Goal: Task Accomplishment & Management: Manage account settings

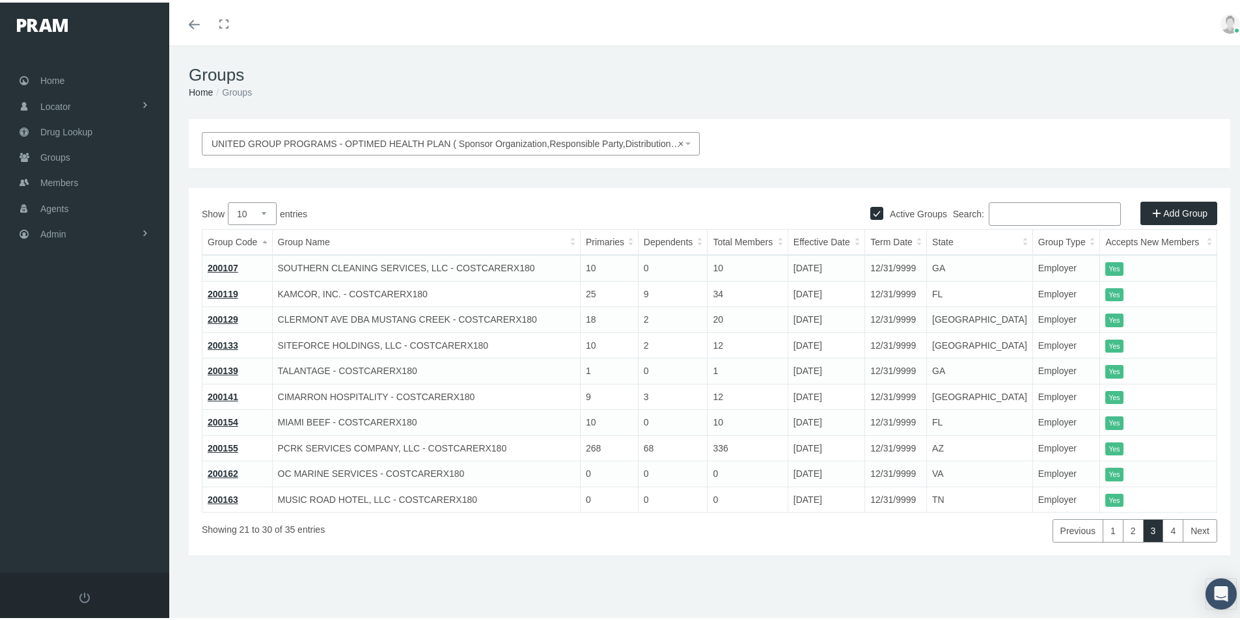
drag, startPoint x: 544, startPoint y: 435, endPoint x: 553, endPoint y: 428, distance: 11.2
click at [545, 435] on td "PCRK SERVICES COMPANY, LLC - COSTCARERX180" at bounding box center [426, 446] width 308 height 26
click at [530, 590] on div "UNITED GROUP PROGRAMS - OPTIMED HEALTH PLAN ( Sponsor Organization,Responsible …" at bounding box center [709, 355] width 1080 height 476
click at [549, 524] on div "Showing 21 to 30 of 35 entries" at bounding box center [413, 525] width 423 height 30
click at [51, 233] on span "Admin" at bounding box center [53, 231] width 26 height 25
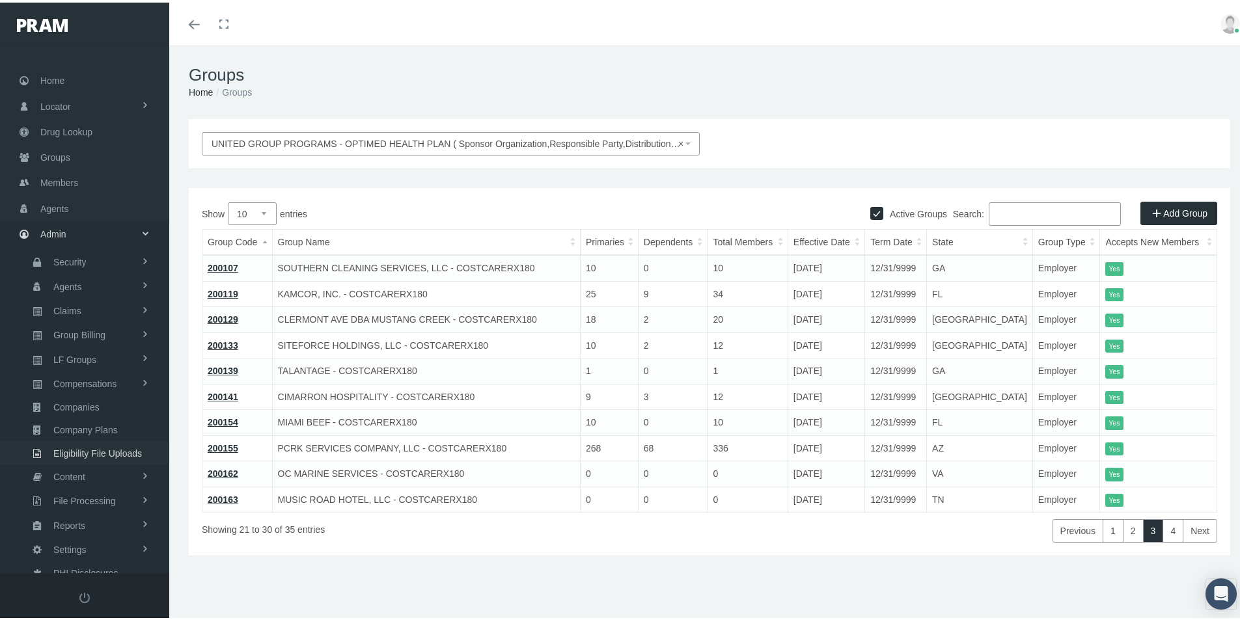
click at [79, 448] on span "Eligibility File Uploads" at bounding box center [97, 451] width 89 height 22
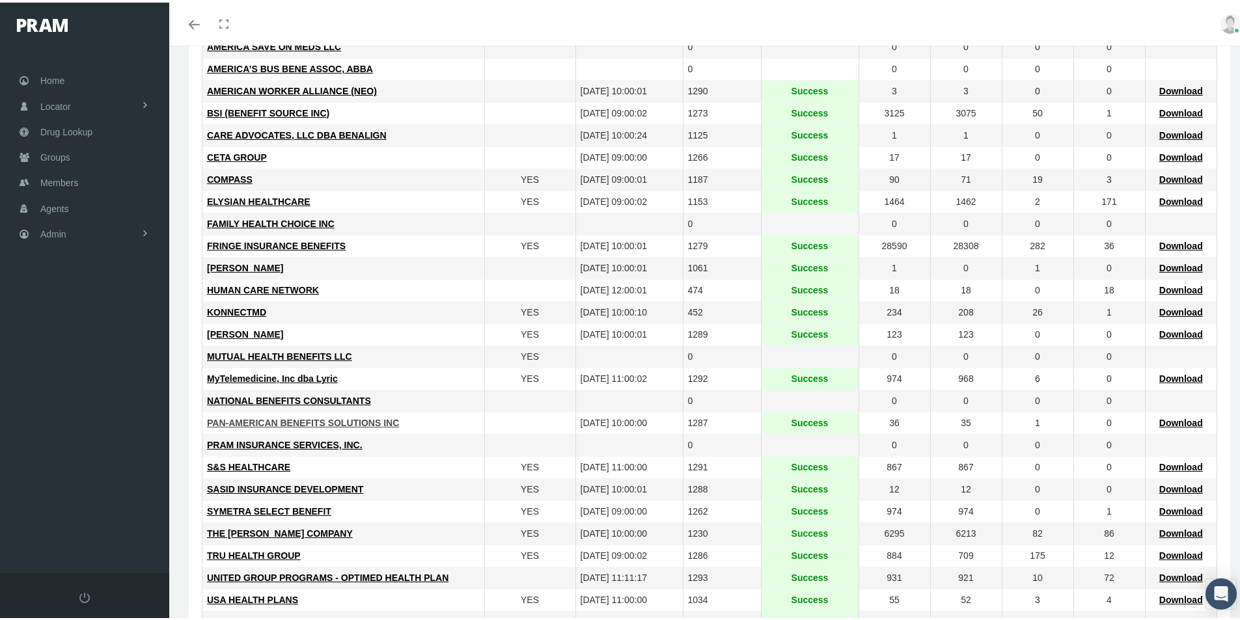
scroll to position [260, 0]
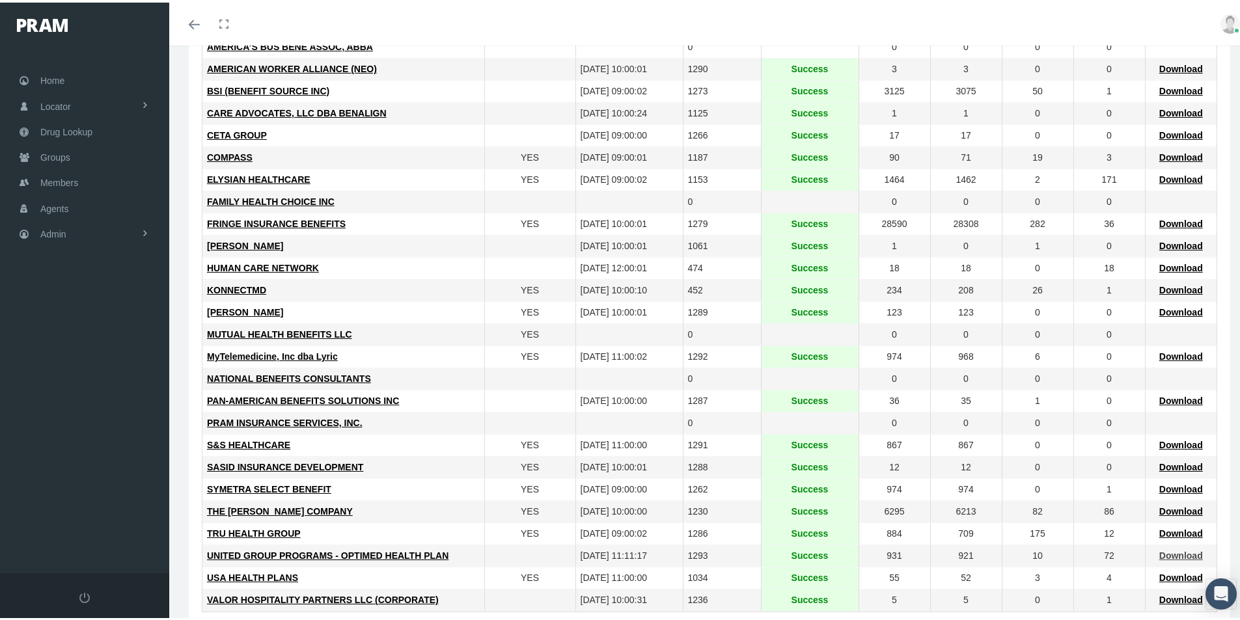
click at [1172, 551] on span "Download" at bounding box center [1181, 553] width 44 height 10
click at [387, 435] on td "S&S HEALTHCARE" at bounding box center [343, 443] width 282 height 22
click at [51, 182] on span "Members" at bounding box center [59, 180] width 38 height 25
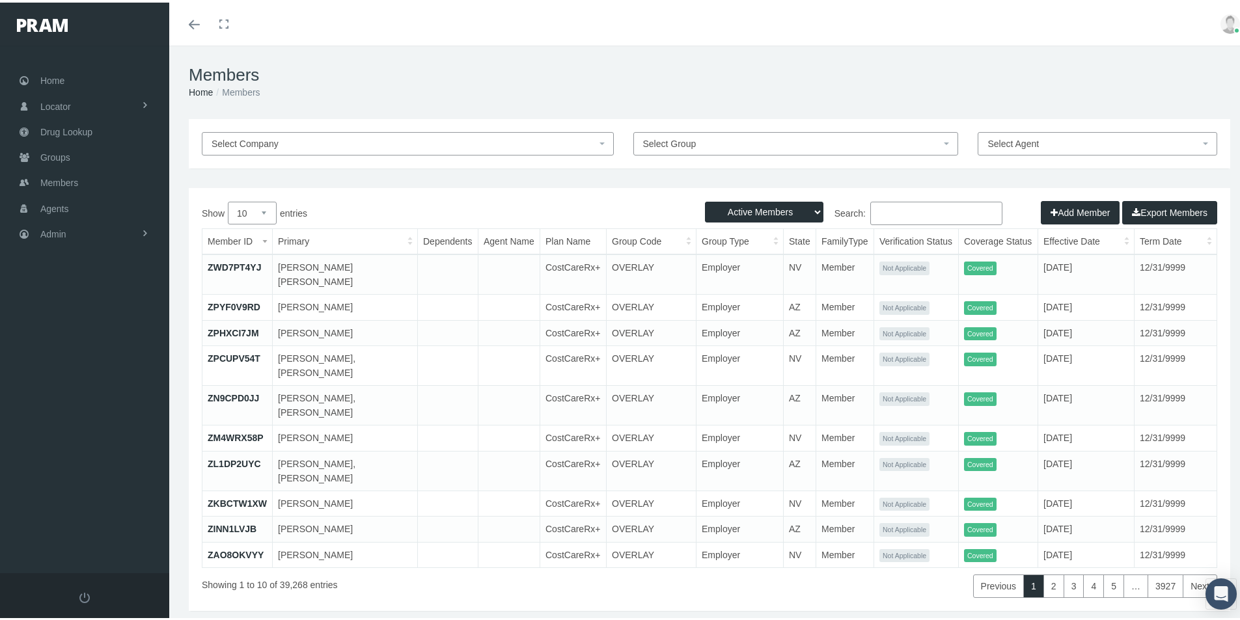
click at [885, 209] on input "Search:" at bounding box center [936, 210] width 132 height 23
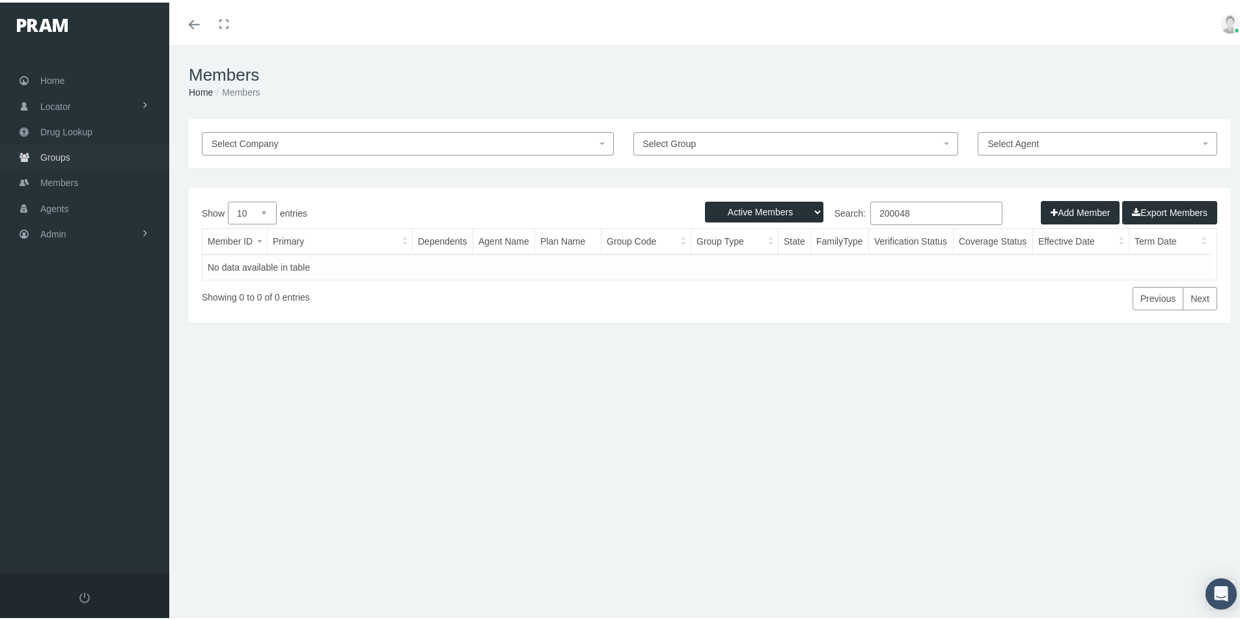
type input "200048"
click at [60, 158] on span "Groups" at bounding box center [55, 155] width 30 height 25
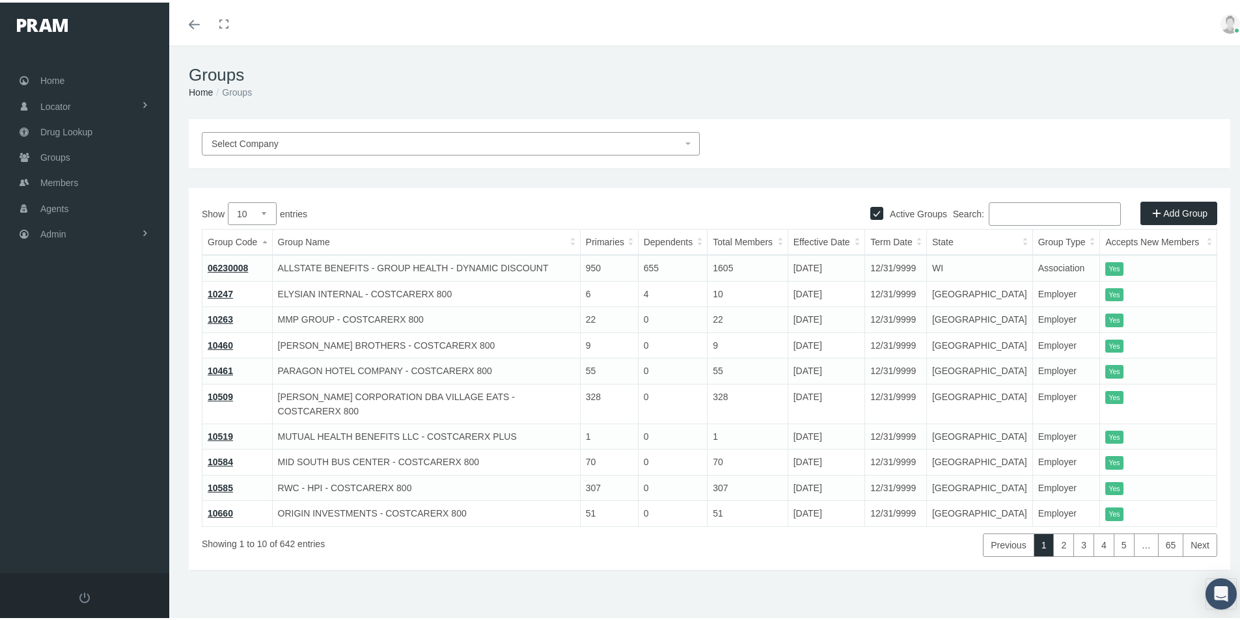
click at [1001, 215] on input "Search:" at bounding box center [1055, 211] width 132 height 23
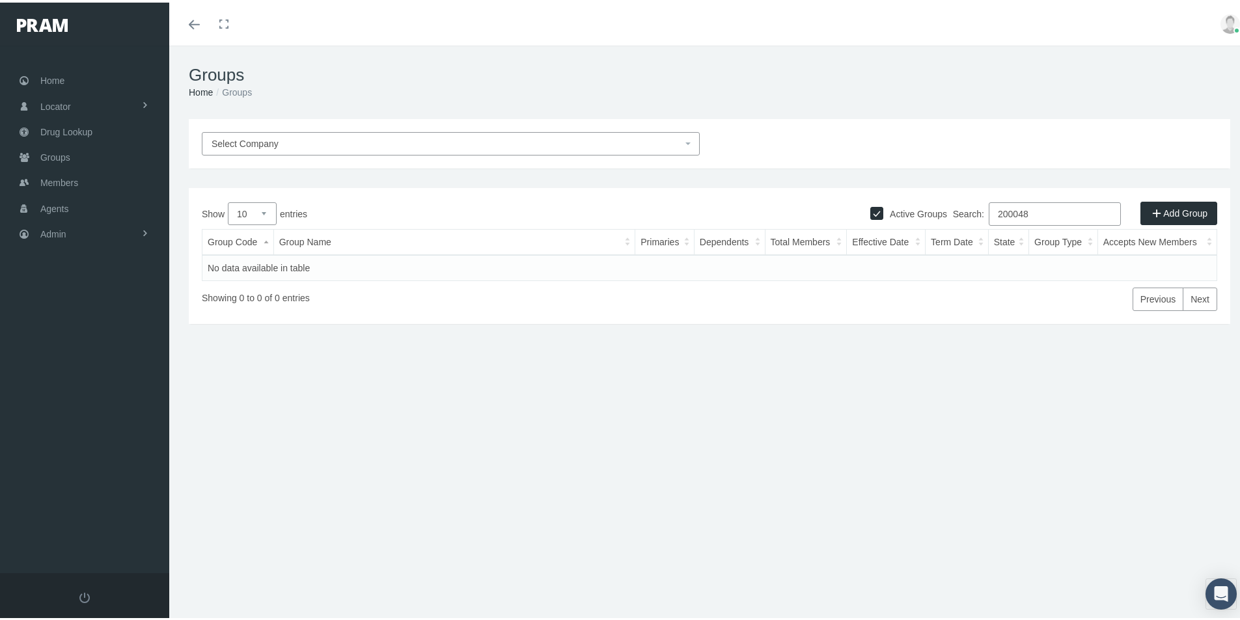
type input "200048"
click at [870, 212] on input "Active Groups" at bounding box center [876, 209] width 13 height 13
checkbox input "false"
drag, startPoint x: 1028, startPoint y: 208, endPoint x: 957, endPoint y: 228, distance: 74.4
click at [957, 228] on div "Show 10 25 50 100 entries Search: 200048 Group Code Group Name Primaries Depend…" at bounding box center [709, 254] width 1015 height 109
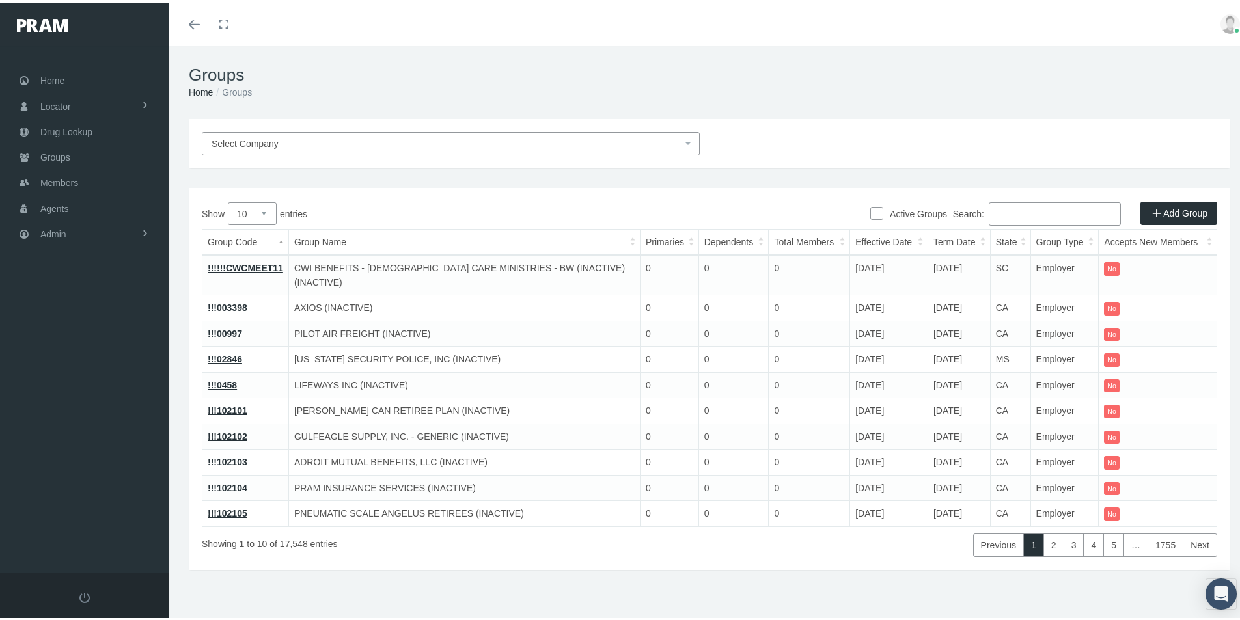
drag, startPoint x: 869, startPoint y: 212, endPoint x: 971, endPoint y: 208, distance: 102.3
click at [870, 212] on input "Active Groups" at bounding box center [876, 209] width 13 height 13
checkbox input "true"
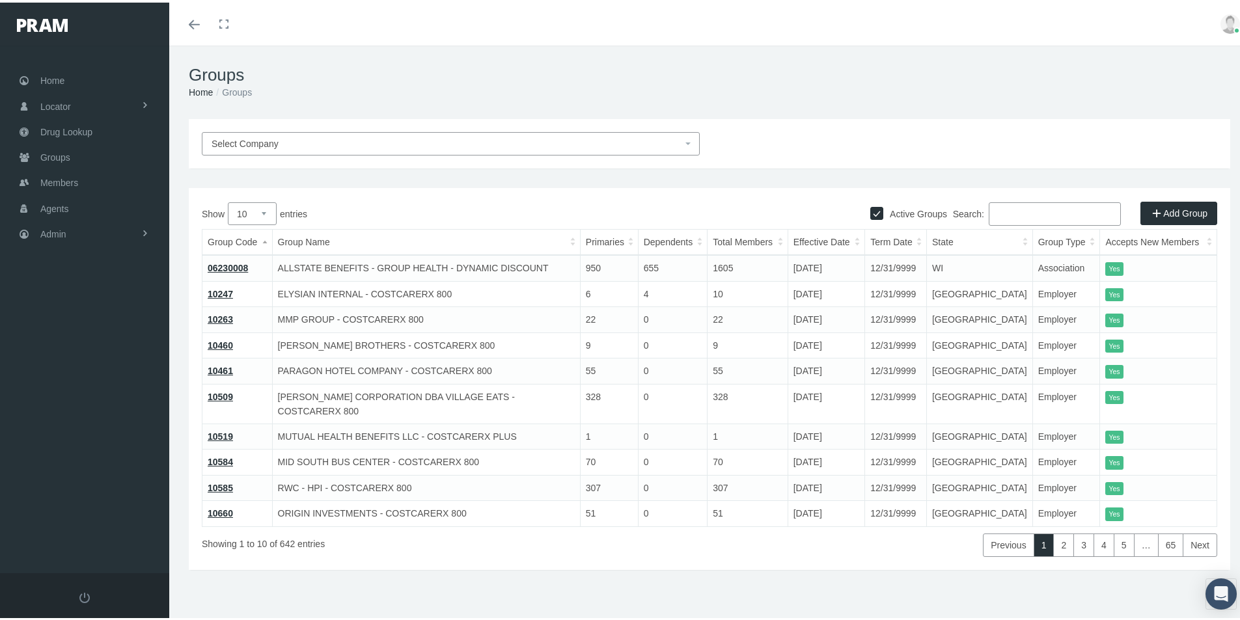
click at [993, 211] on input "Search:" at bounding box center [1055, 211] width 132 height 23
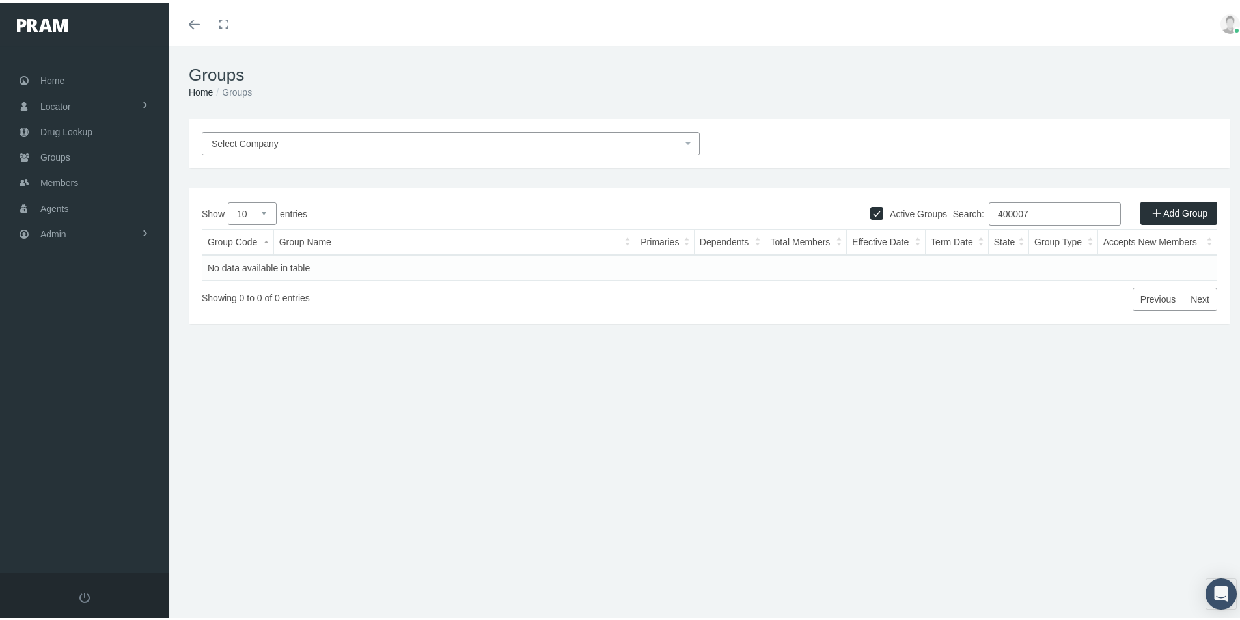
type input "400007"
click at [555, 471] on div "Groups Home Groups Select Company Active Groups Add Group Show 10" at bounding box center [709, 339] width 1080 height 592
click at [48, 232] on span "Admin" at bounding box center [53, 231] width 26 height 25
click at [68, 308] on span "Claims" at bounding box center [67, 308] width 28 height 22
click at [84, 378] on span "ACA Claims Invoices" at bounding box center [93, 381] width 85 height 22
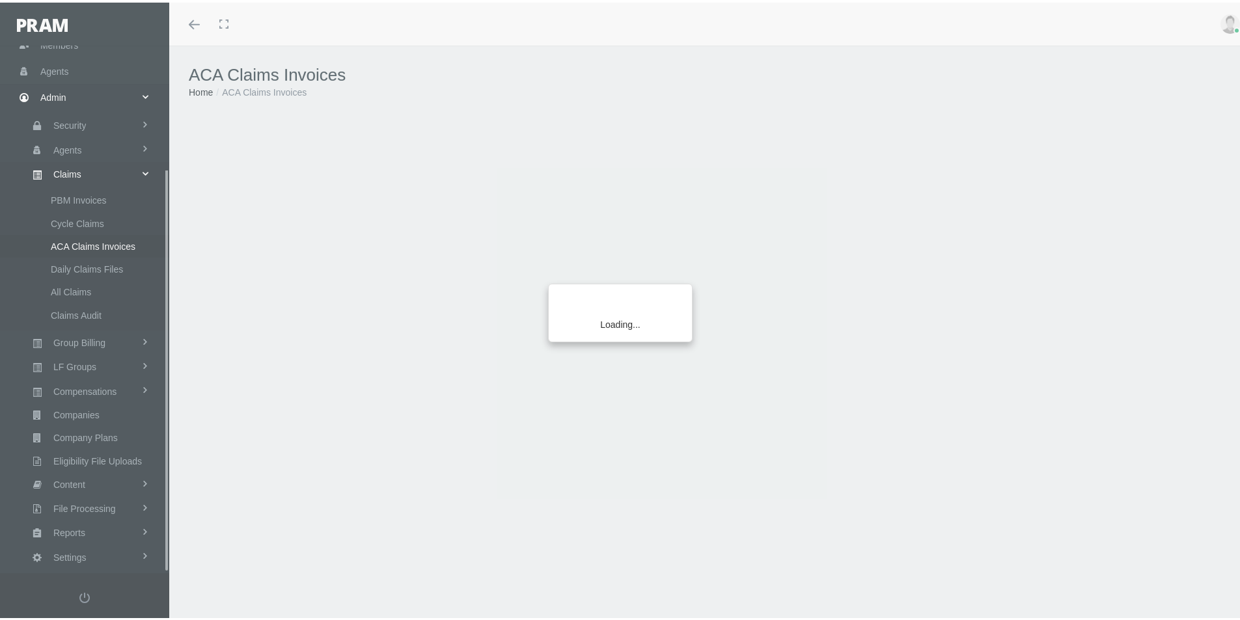
scroll to position [161, 0]
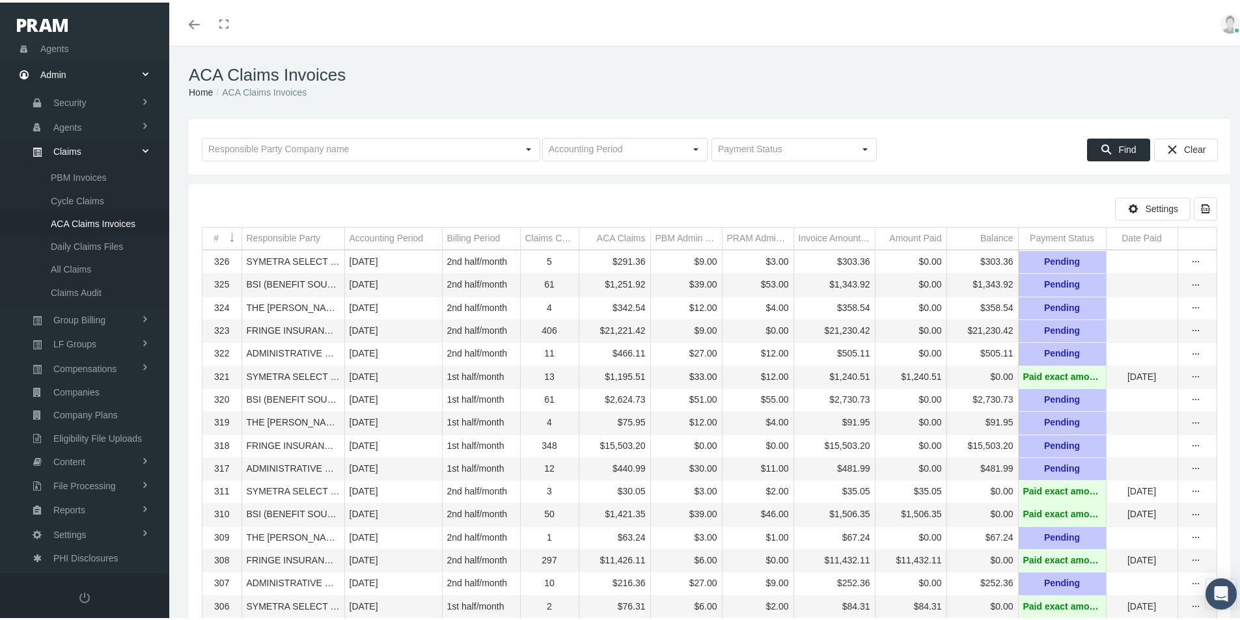
click at [324, 241] on td "Responsible Party" at bounding box center [292, 236] width 103 height 22
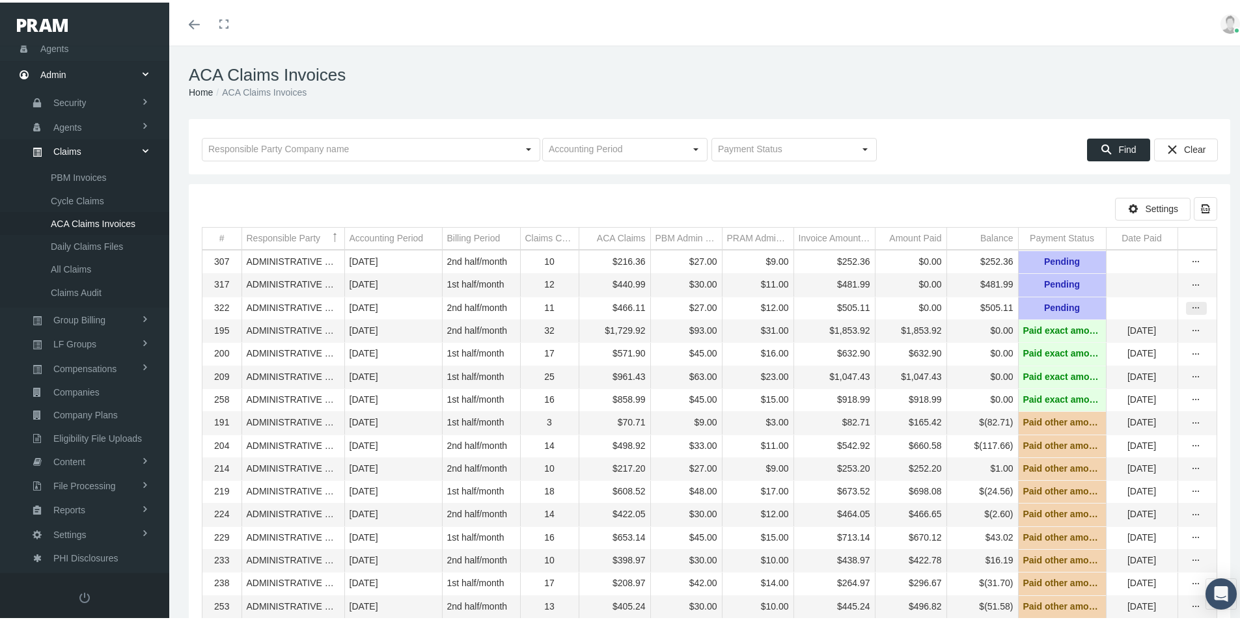
click at [1190, 307] on icon "more" at bounding box center [1196, 306] width 12 height 12
click at [1114, 353] on div "Invoice" at bounding box center [1132, 354] width 128 height 21
click at [1190, 307] on icon "more" at bounding box center [1196, 306] width 12 height 12
click at [1109, 374] on div "Invoice Details" at bounding box center [1132, 375] width 128 height 21
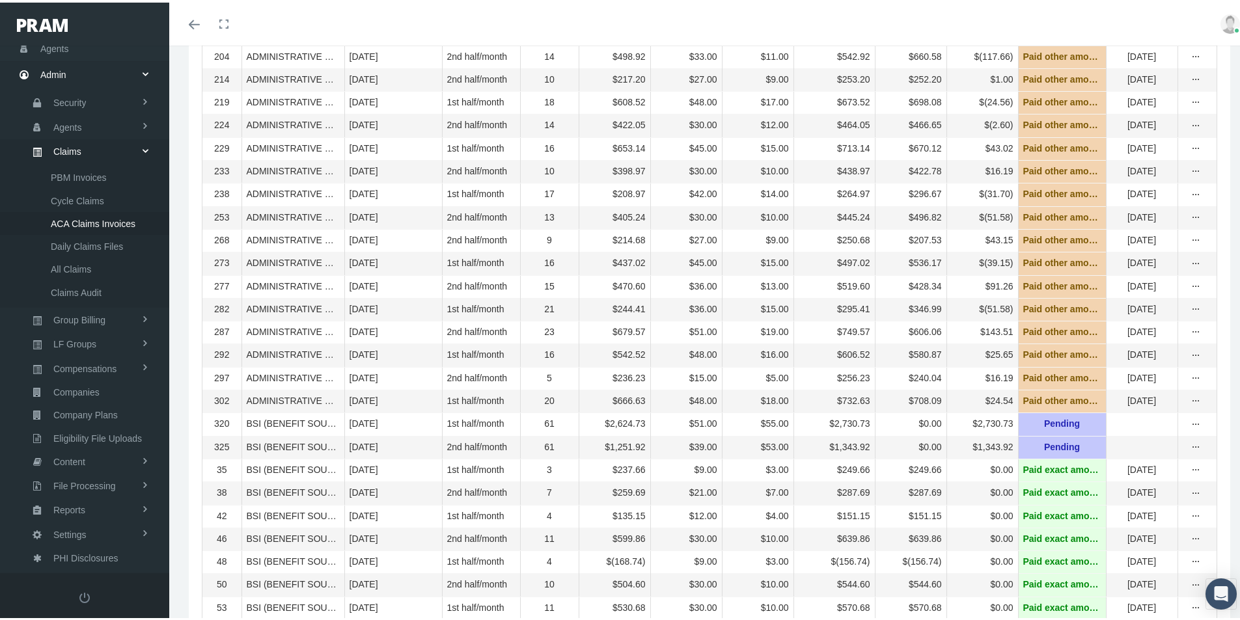
scroll to position [391, 0]
click at [1190, 450] on icon "more" at bounding box center [1196, 444] width 12 height 12
click at [1106, 510] on div "Invoice" at bounding box center [1132, 509] width 128 height 21
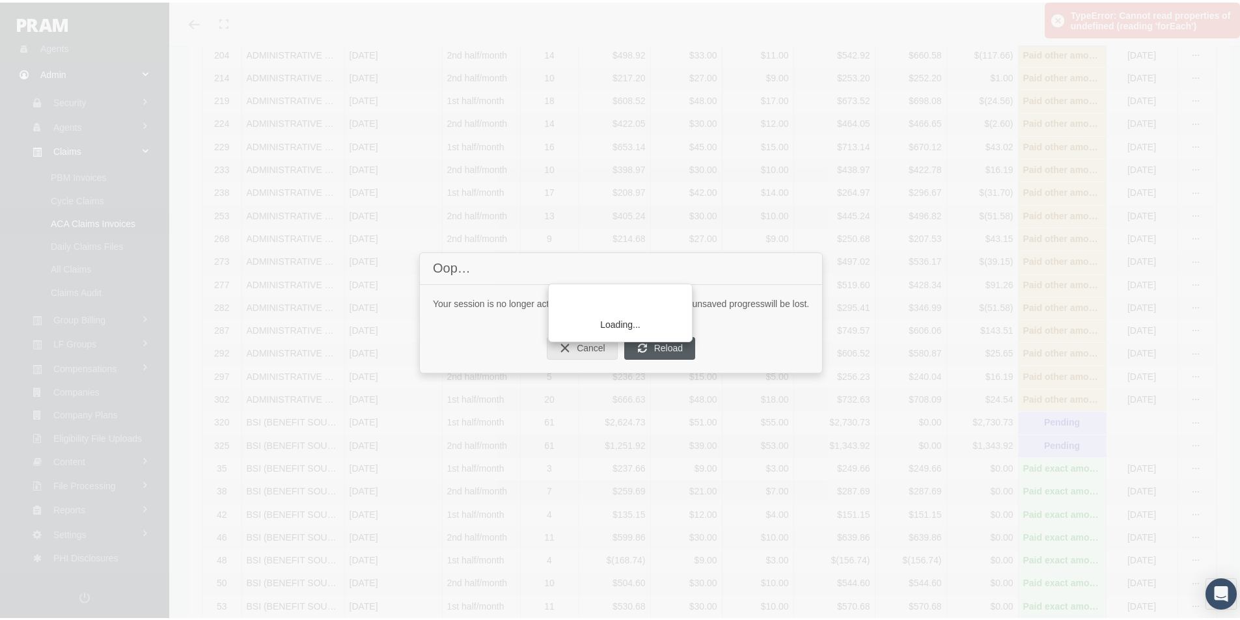
click at [655, 350] on div "Loading..." at bounding box center [620, 310] width 1240 height 620
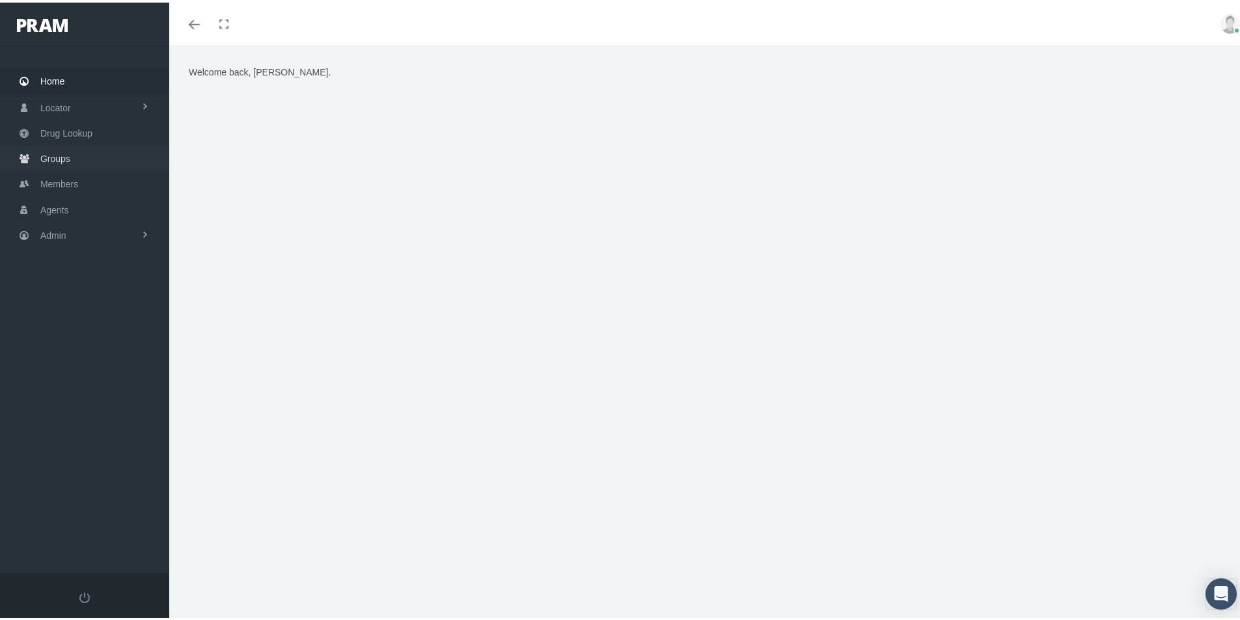
click at [52, 157] on span "Groups" at bounding box center [55, 156] width 30 height 25
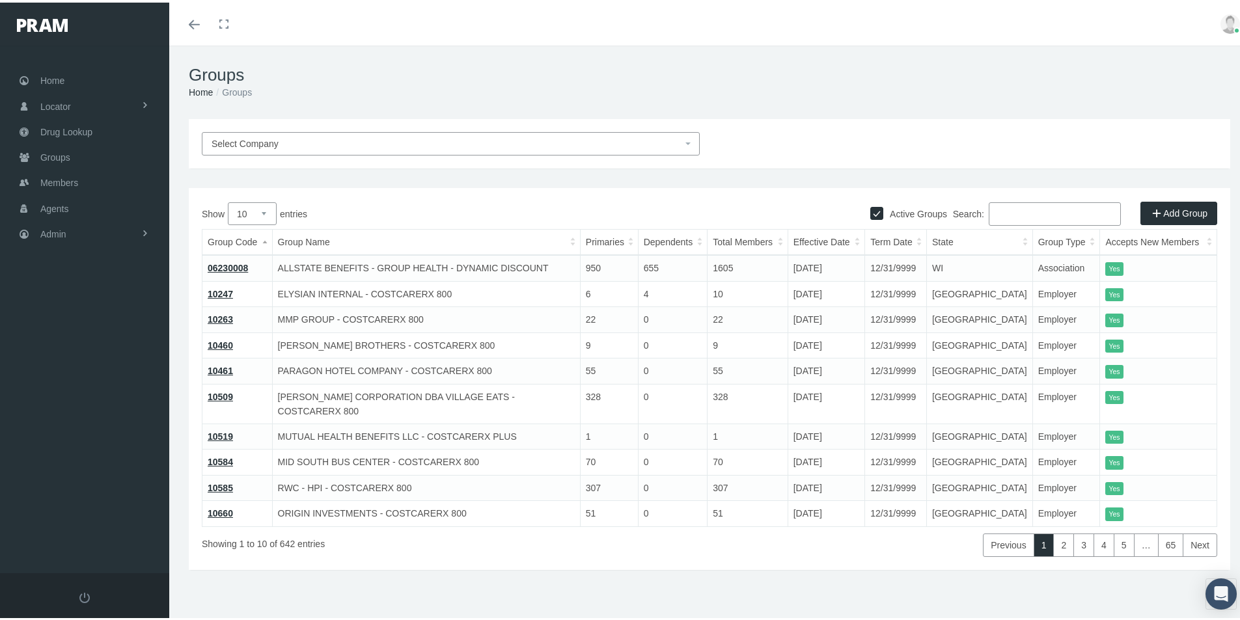
click at [1000, 213] on input "Search:" at bounding box center [1055, 211] width 132 height 23
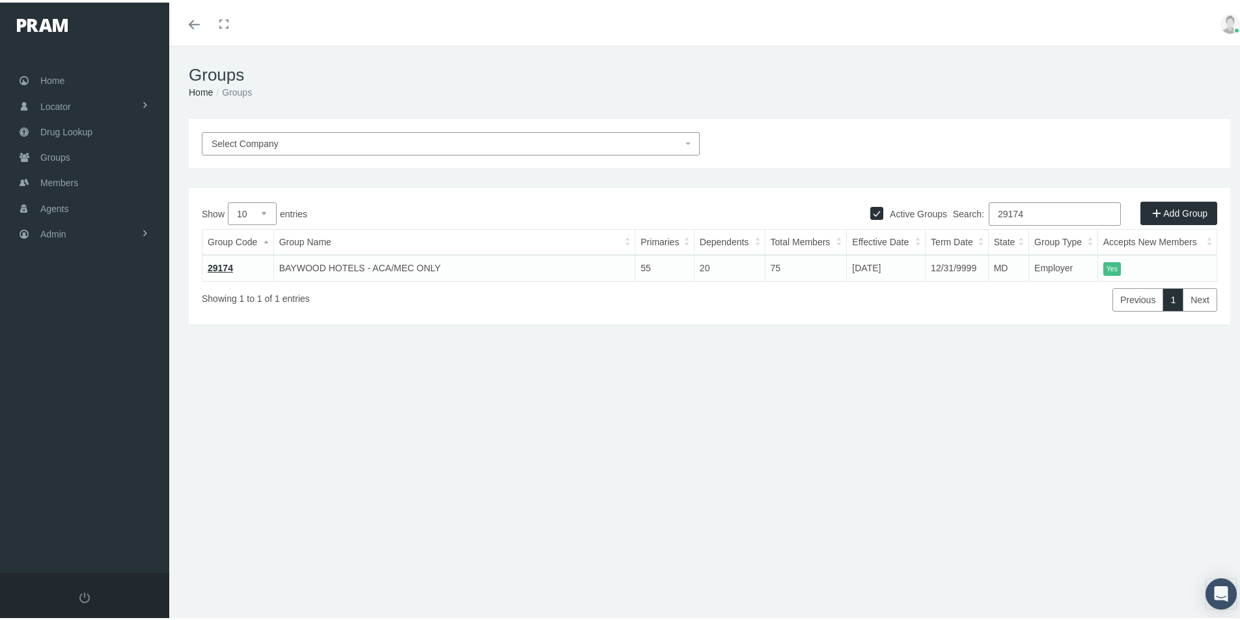
type input "29174"
drag, startPoint x: 385, startPoint y: 566, endPoint x: 373, endPoint y: 555, distance: 16.6
click at [385, 566] on div "Groups Home Groups Select Company Active Groups Add Group Show 10 1" at bounding box center [709, 339] width 1080 height 592
click at [48, 230] on span "Admin" at bounding box center [53, 231] width 26 height 25
click at [57, 450] on span "Eligibility File Uploads" at bounding box center [97, 451] width 89 height 22
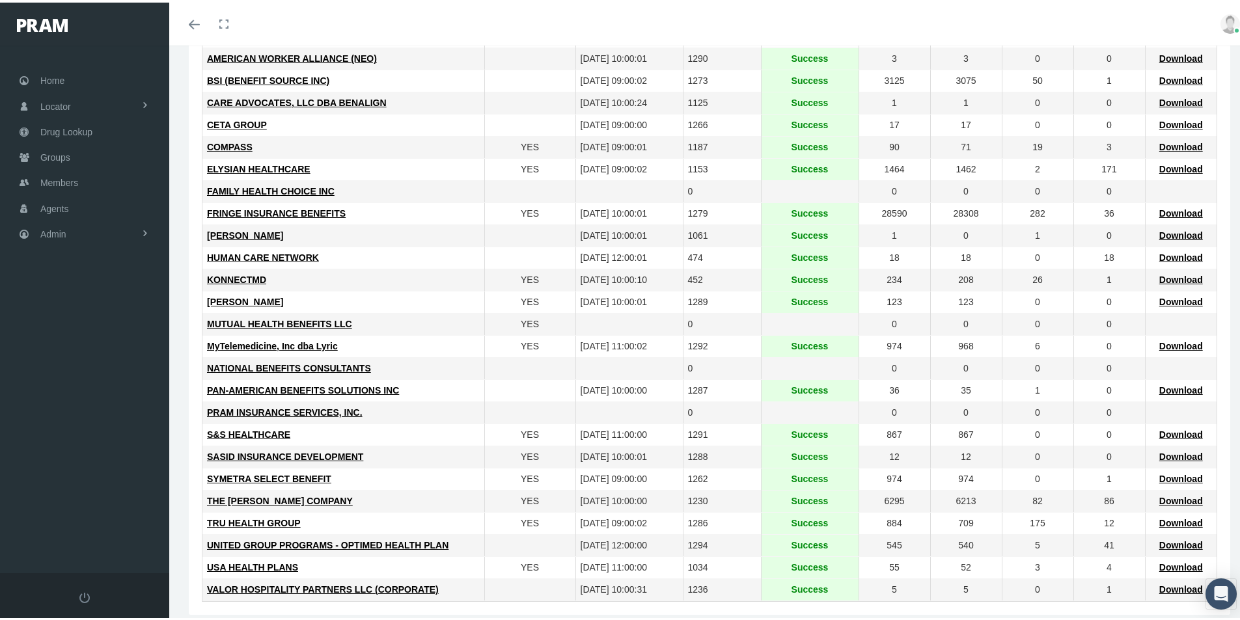
scroll to position [287, 0]
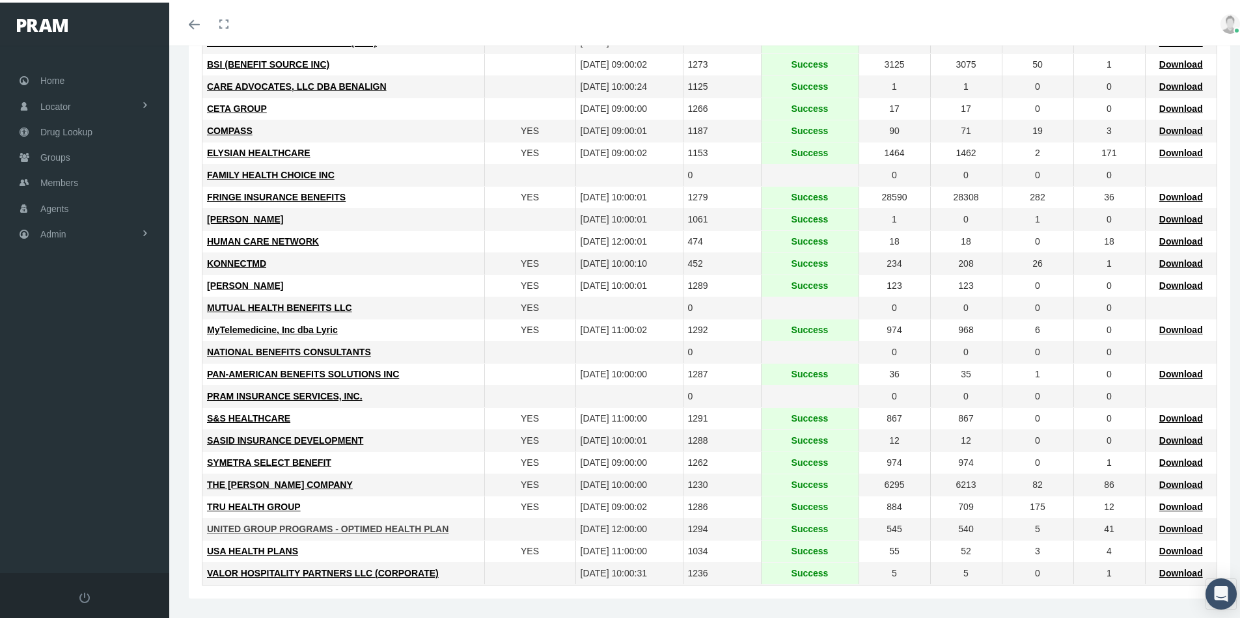
click at [255, 527] on span "UNITED GROUP PROGRAMS - OPTIMED HEALTH PLAN" at bounding box center [327, 526] width 241 height 10
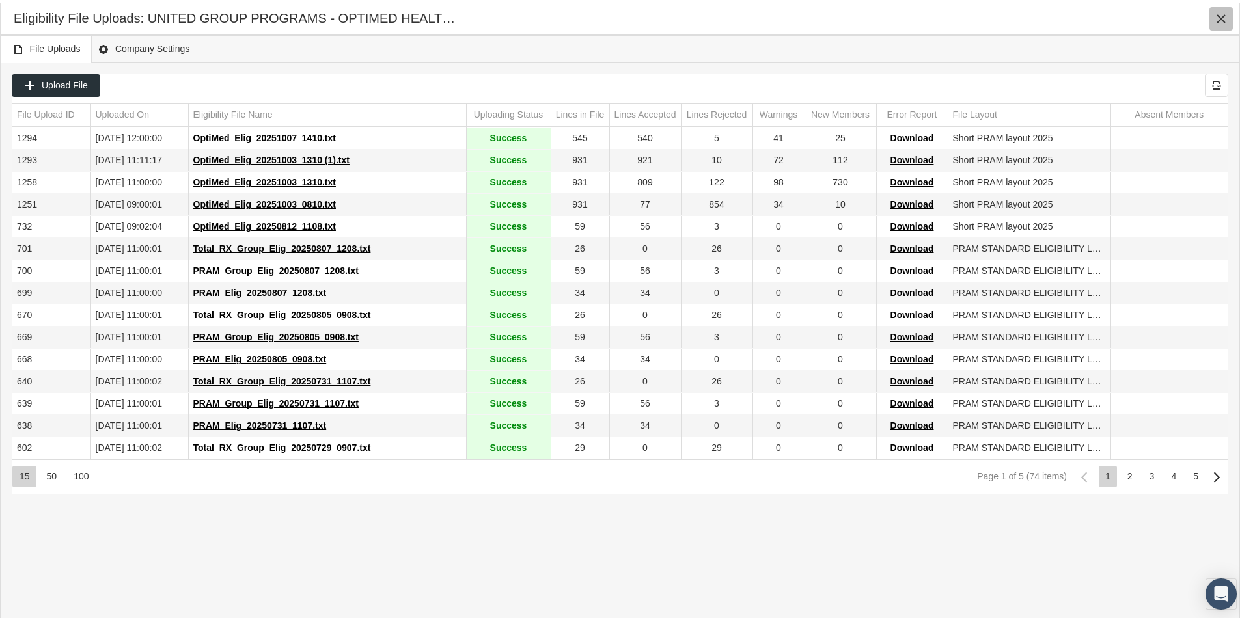
click at [1218, 17] on icon "Close" at bounding box center [1221, 16] width 12 height 12
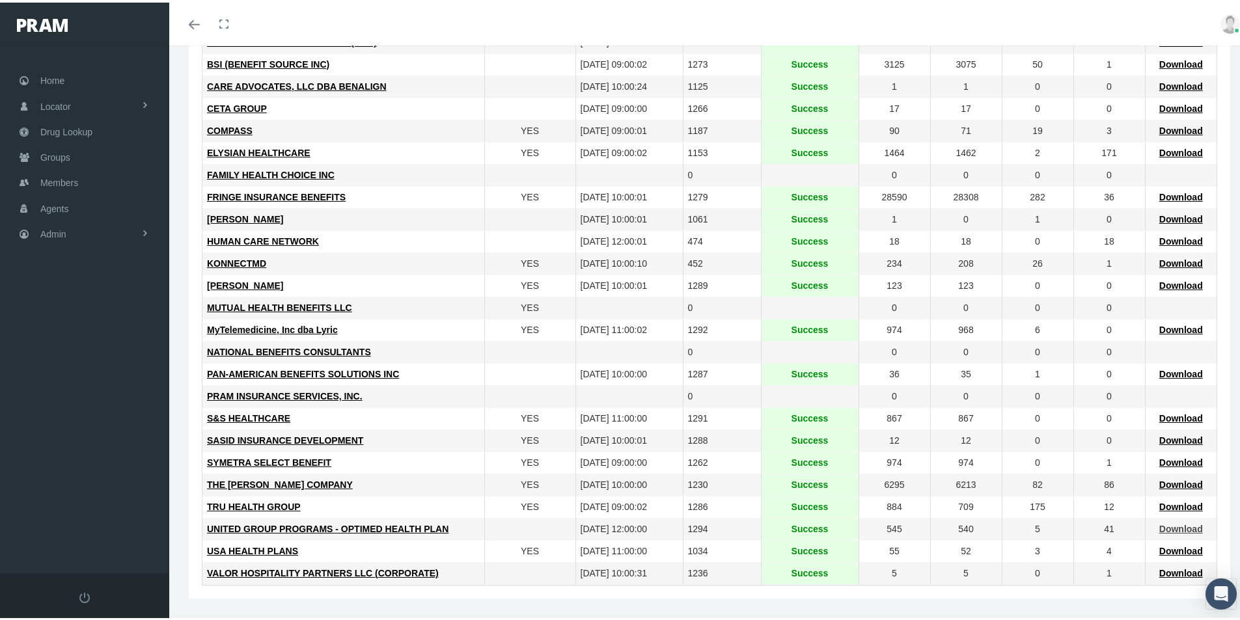
click at [1175, 527] on span "Download" at bounding box center [1181, 526] width 44 height 10
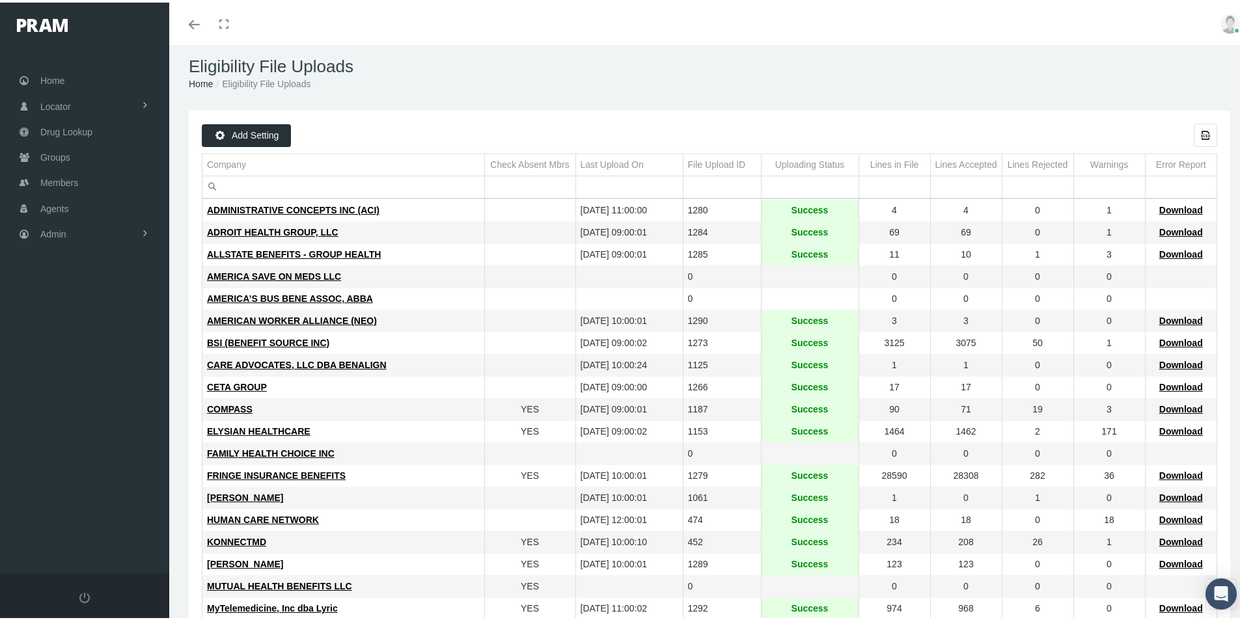
scroll to position [0, 0]
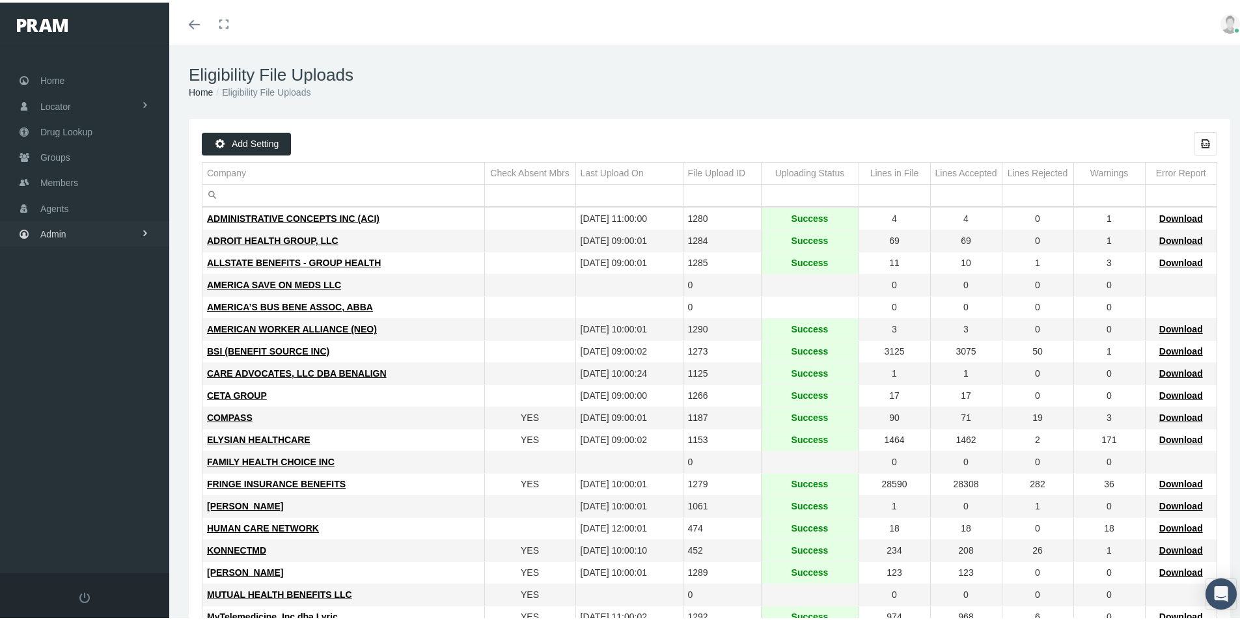
click at [51, 234] on span "Admin" at bounding box center [53, 231] width 26 height 25
click at [70, 309] on span "Claims" at bounding box center [67, 308] width 28 height 22
click at [72, 379] on span "ACA Claims Invoices" at bounding box center [93, 381] width 85 height 22
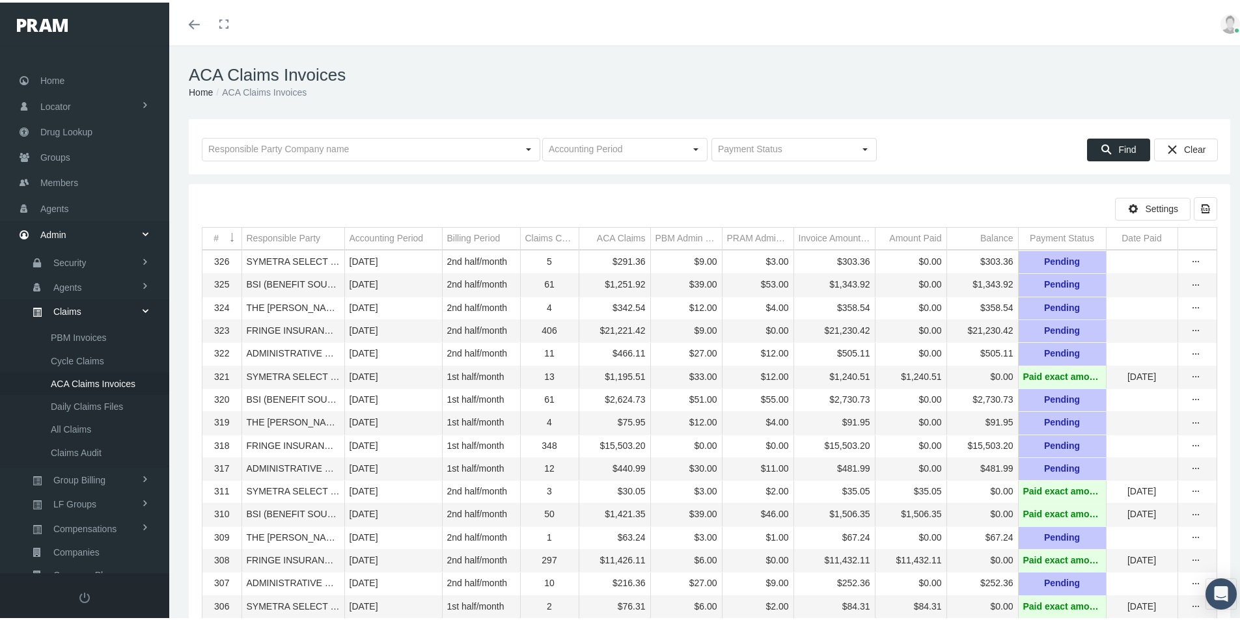
scroll to position [161, 0]
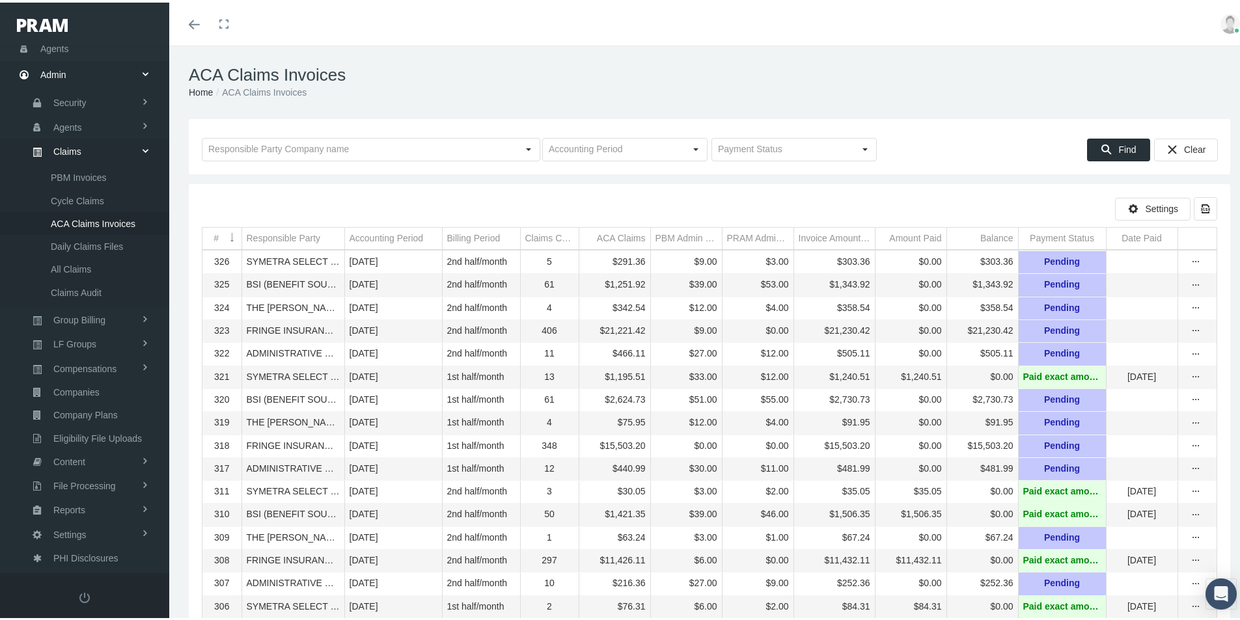
click at [320, 236] on td "Responsible Party" at bounding box center [292, 236] width 103 height 22
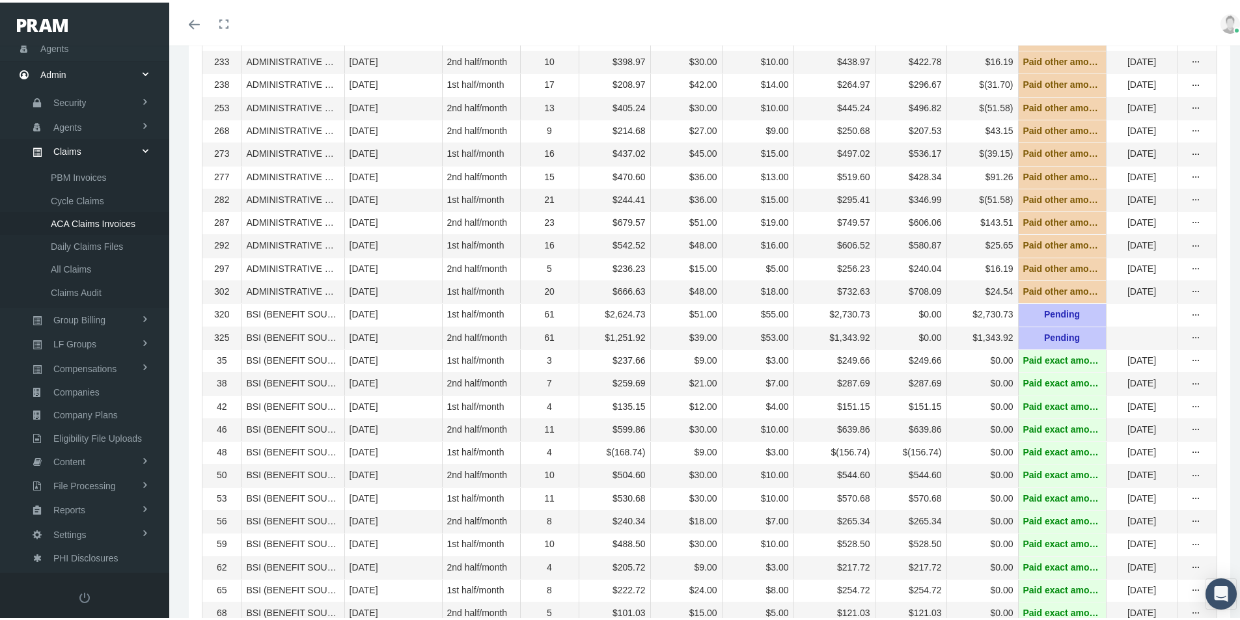
scroll to position [521, 0]
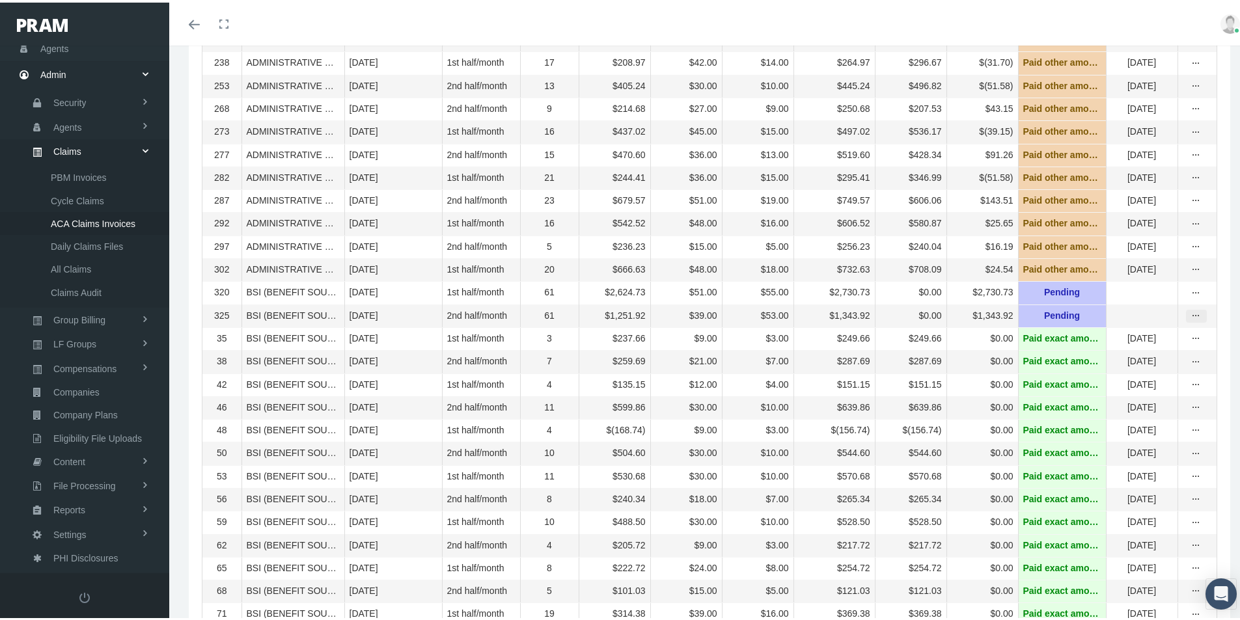
click at [1190, 320] on icon "more" at bounding box center [1196, 314] width 12 height 12
click at [1112, 380] on div "Invoice" at bounding box center [1132, 379] width 128 height 21
click at [1190, 320] on icon "more" at bounding box center [1196, 314] width 12 height 12
click at [1107, 396] on div "Invoice Details" at bounding box center [1132, 401] width 128 height 21
click at [552, 508] on td "8" at bounding box center [549, 497] width 59 height 23
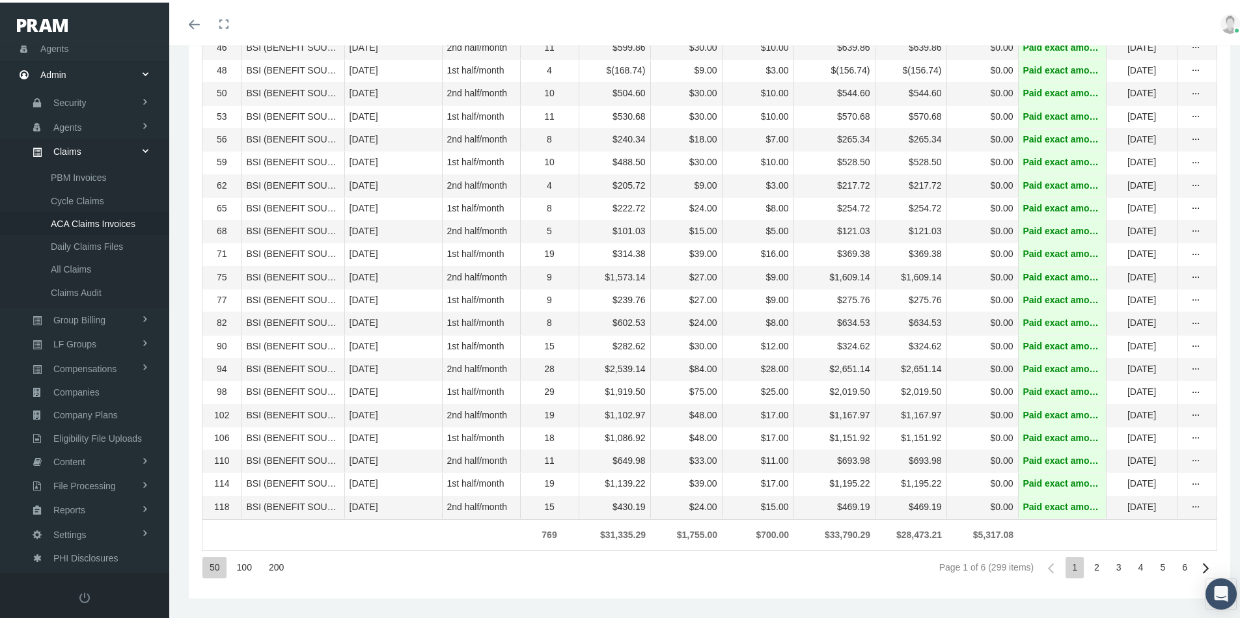
scroll to position [921, 0]
click at [1088, 561] on div "2" at bounding box center [1097, 565] width 18 height 21
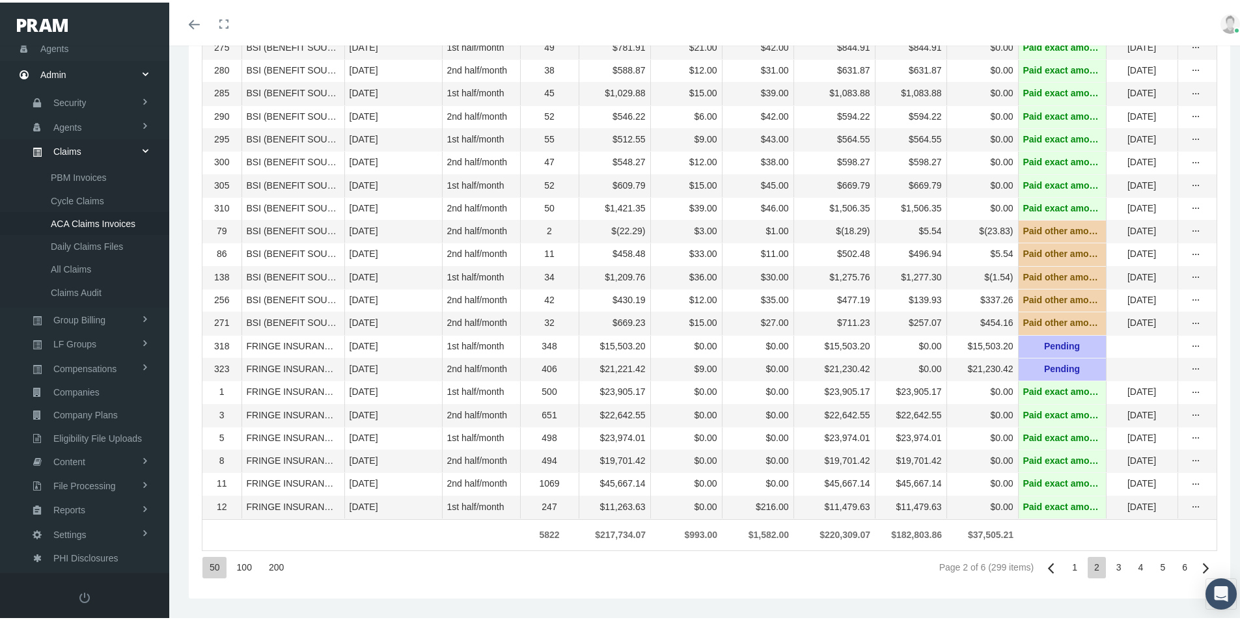
click at [1110, 562] on div "3" at bounding box center [1119, 565] width 18 height 21
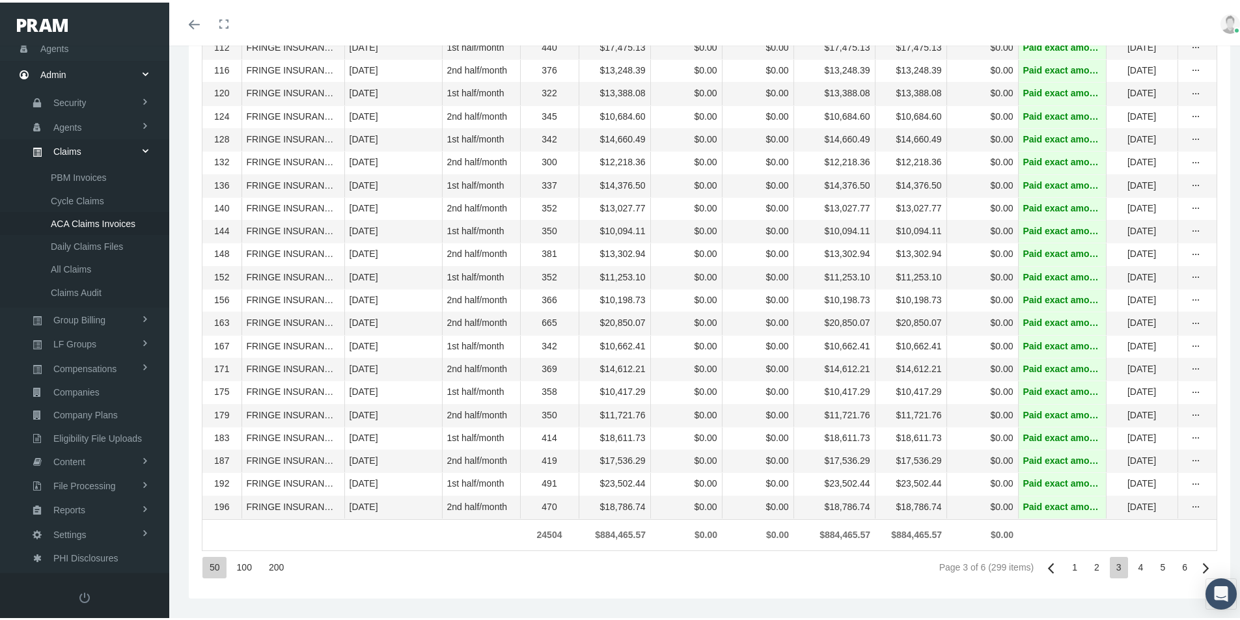
click at [1132, 566] on div "4" at bounding box center [1141, 565] width 18 height 21
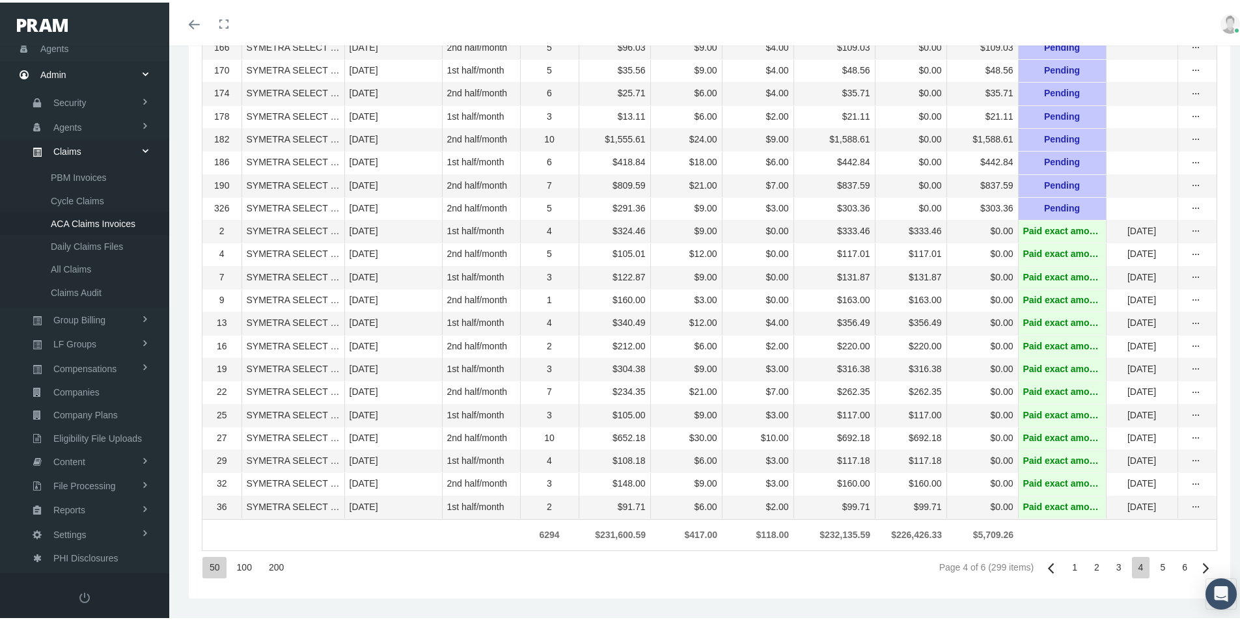
click at [1153, 563] on div "5" at bounding box center [1162, 565] width 18 height 21
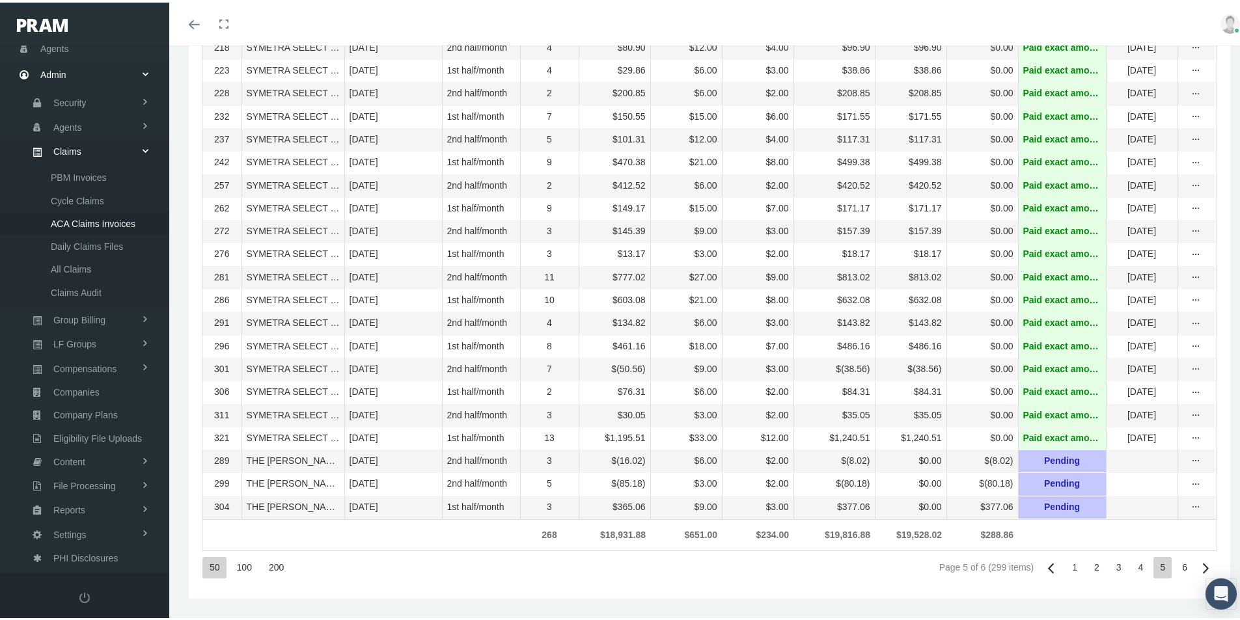
click at [1176, 565] on div "6" at bounding box center [1184, 565] width 18 height 21
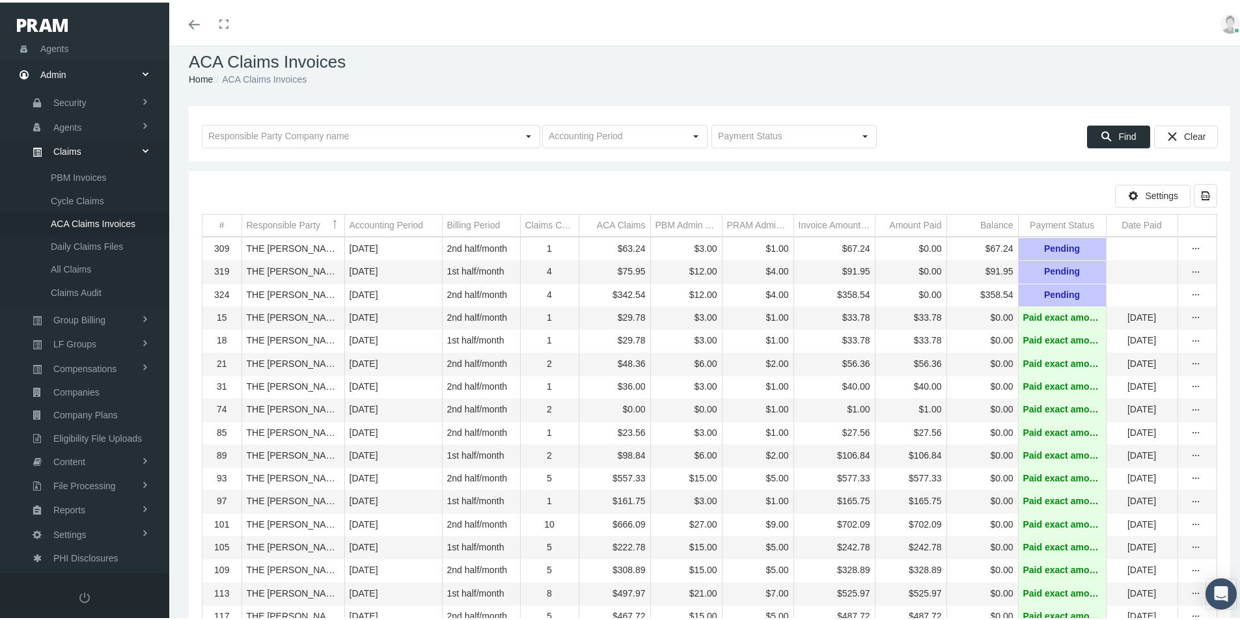
scroll to position [10, 0]
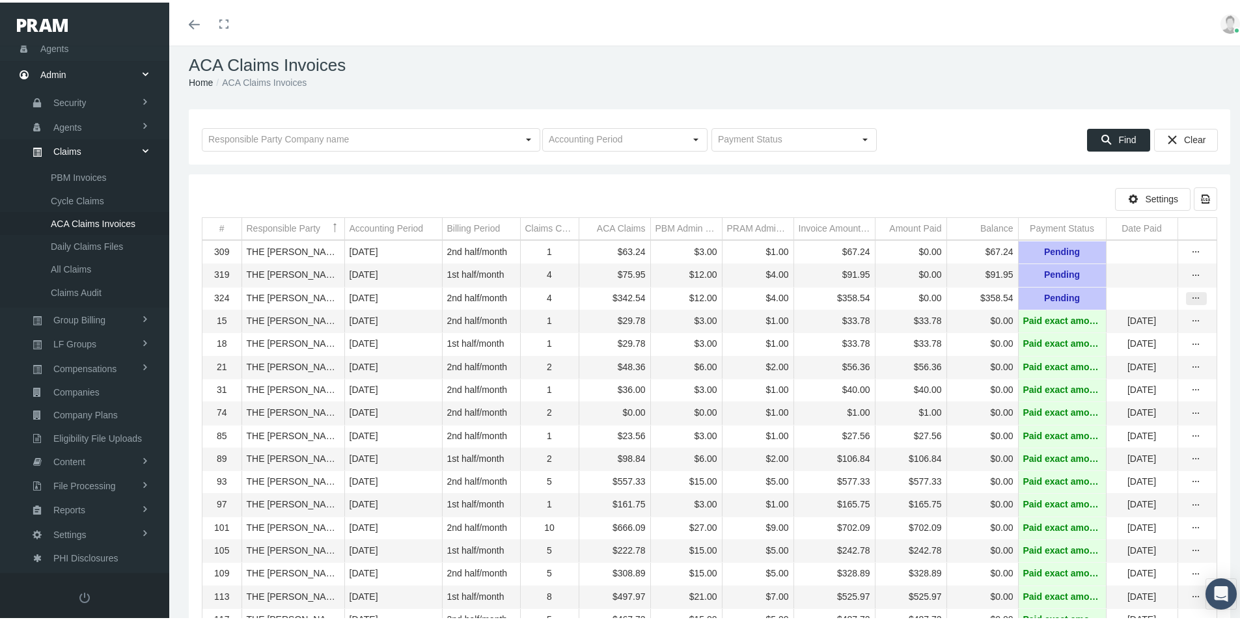
drag, startPoint x: 1186, startPoint y: 297, endPoint x: 1179, endPoint y: 305, distance: 9.7
click at [1190, 297] on icon "more" at bounding box center [1196, 296] width 12 height 12
click at [1105, 347] on div "Invoice" at bounding box center [1132, 344] width 128 height 21
click at [1190, 299] on icon "more" at bounding box center [1196, 296] width 12 height 12
click at [1108, 363] on div "Invoice Details" at bounding box center [1132, 365] width 128 height 21
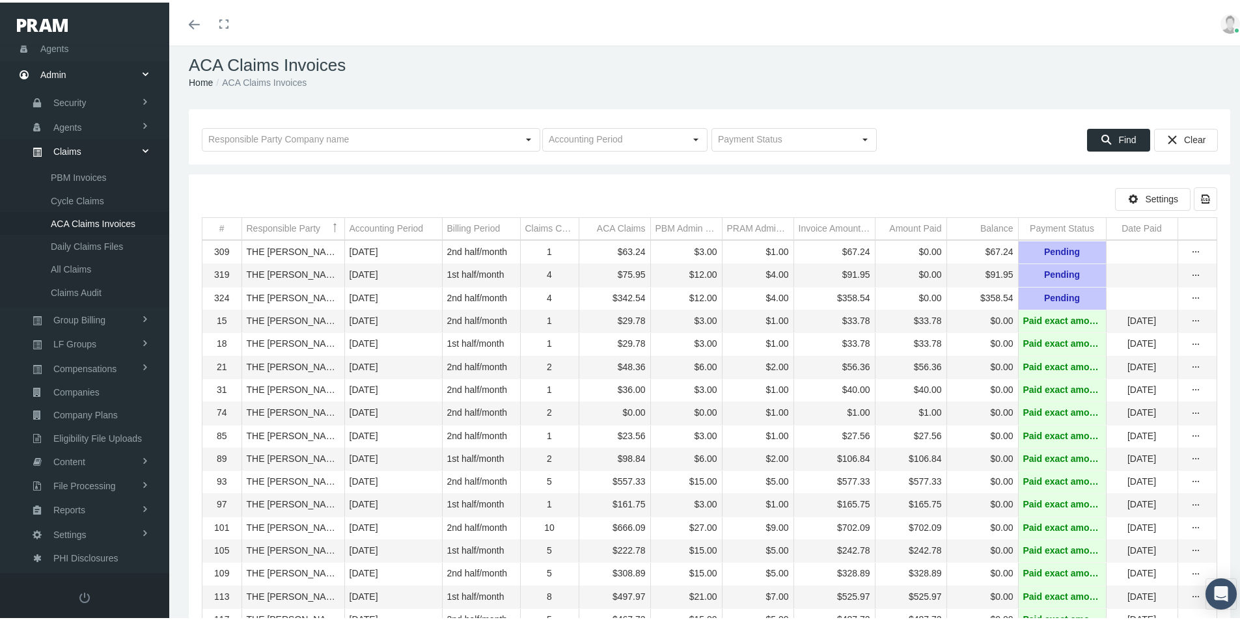
drag, startPoint x: 581, startPoint y: 490, endPoint x: 571, endPoint y: 487, distance: 9.7
click at [584, 486] on div "$557.33" at bounding box center [615, 479] width 62 height 12
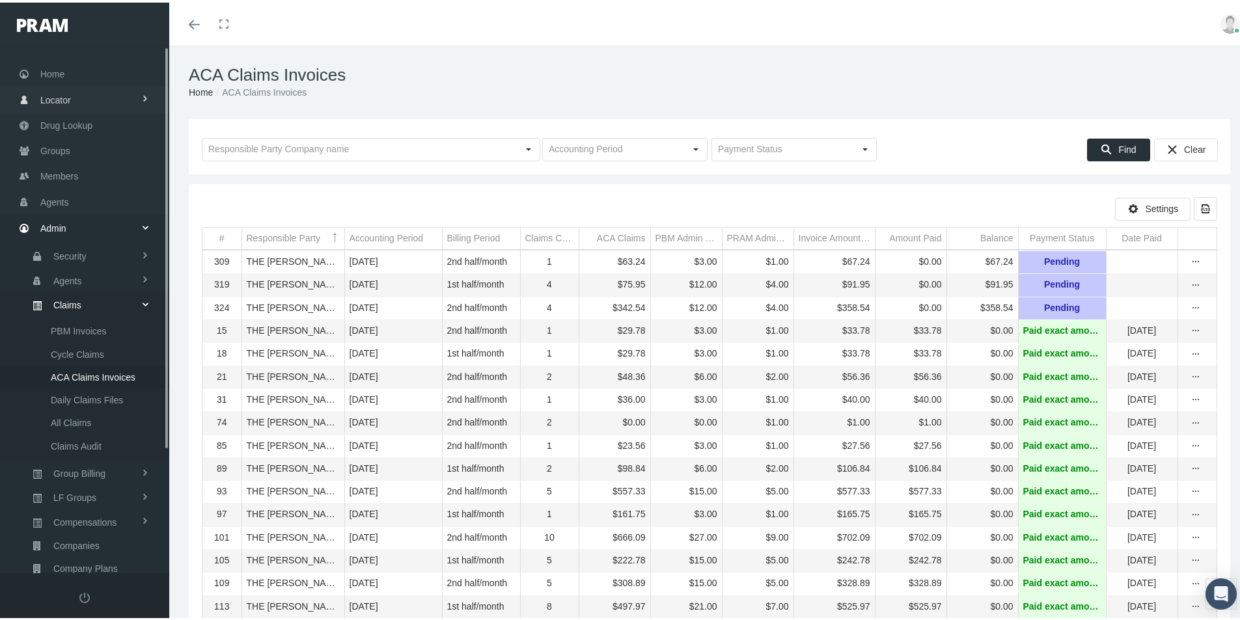
scroll to position [0, 0]
drag, startPoint x: 55, startPoint y: 152, endPoint x: 139, endPoint y: 190, distance: 92.3
click at [55, 152] on span "Groups" at bounding box center [55, 155] width 30 height 25
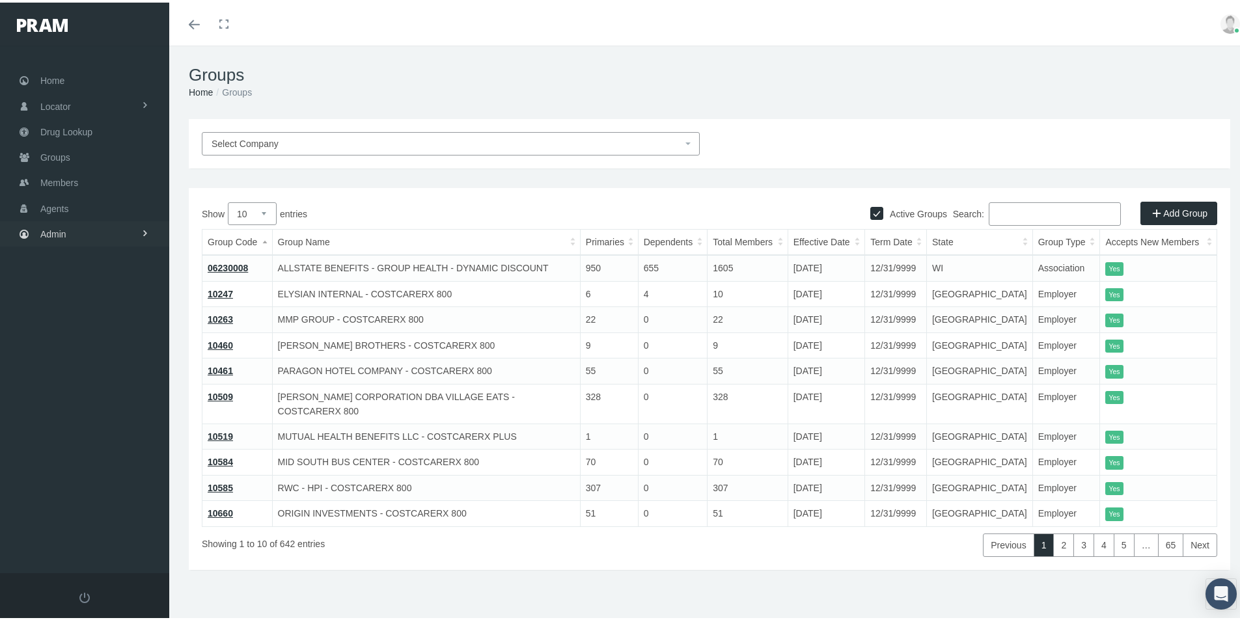
click at [63, 232] on span "Admin" at bounding box center [53, 231] width 26 height 25
click at [64, 335] on span "Group Billing" at bounding box center [79, 333] width 52 height 22
click at [510, 542] on div "Active Groups Add Group Show 10 25 50 100 entries Search: Group Code Group Name…" at bounding box center [709, 376] width 1041 height 382
click at [78, 408] on span "Multiple Group Invoice" at bounding box center [96, 405] width 90 height 22
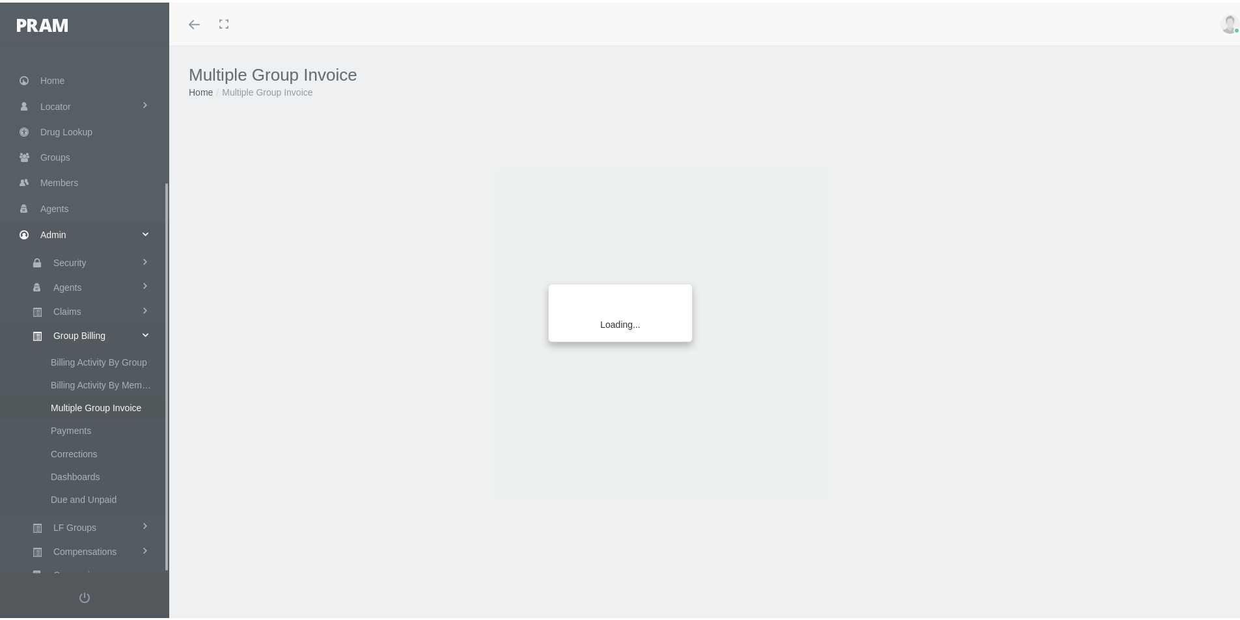
scroll to position [185, 0]
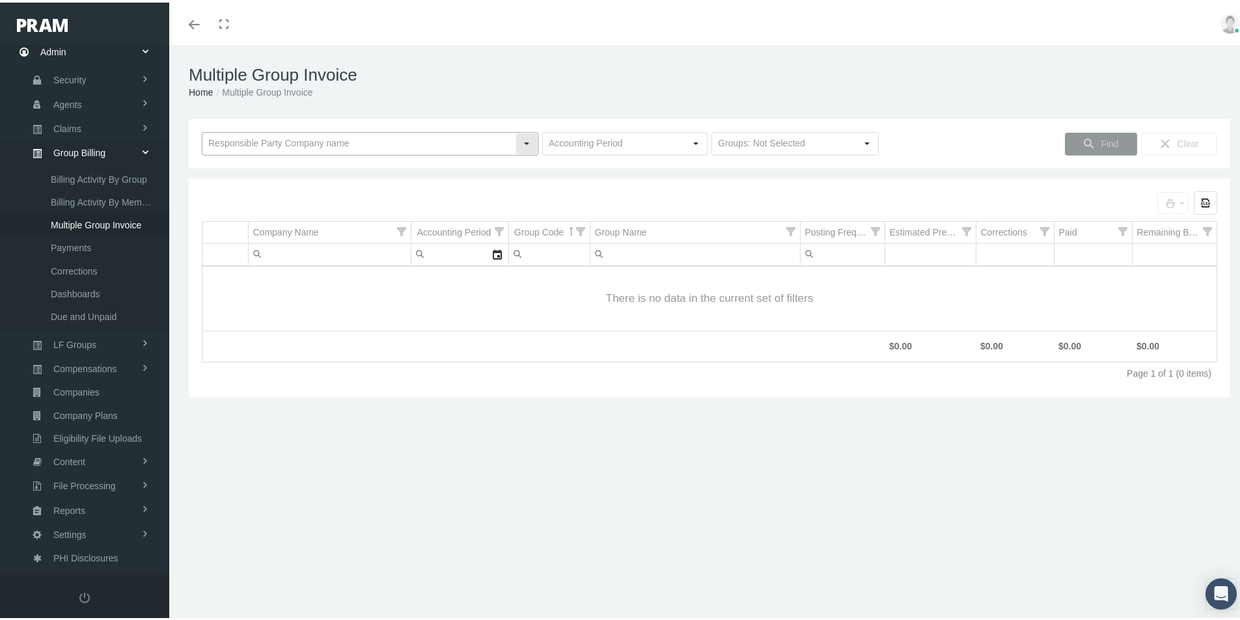
click at [249, 144] on input "text" at bounding box center [358, 141] width 313 height 22
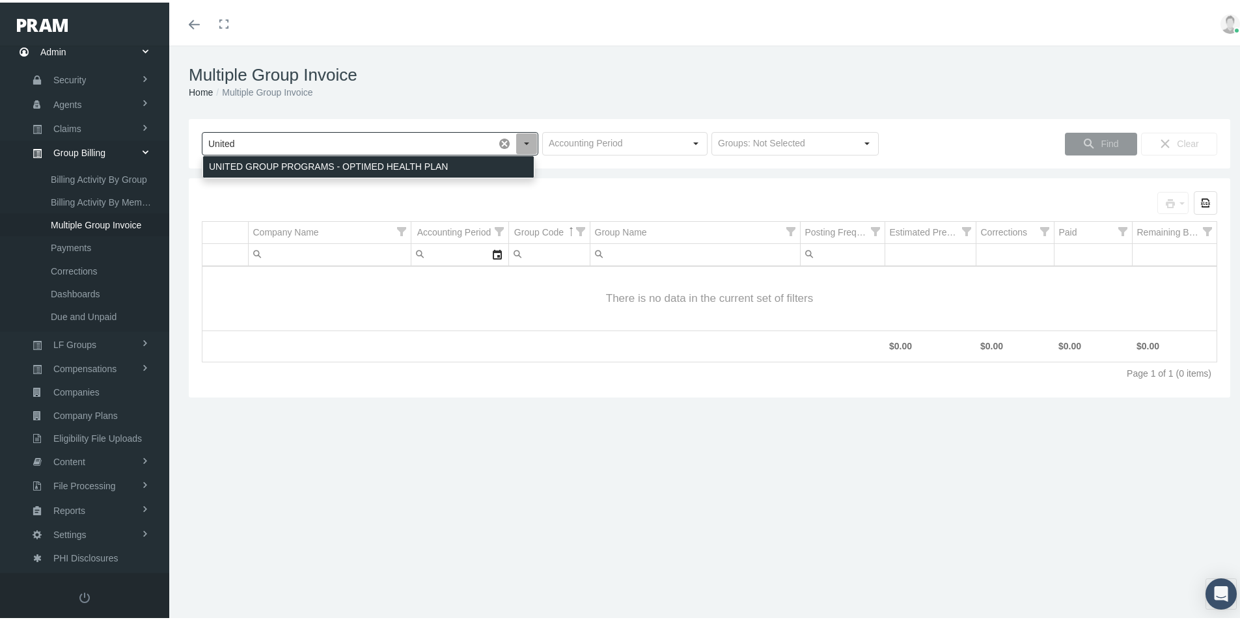
click at [258, 163] on div "UNITED GROUP PROGRAMS - OPTIMED HEALTH PLAN" at bounding box center [368, 164] width 331 height 21
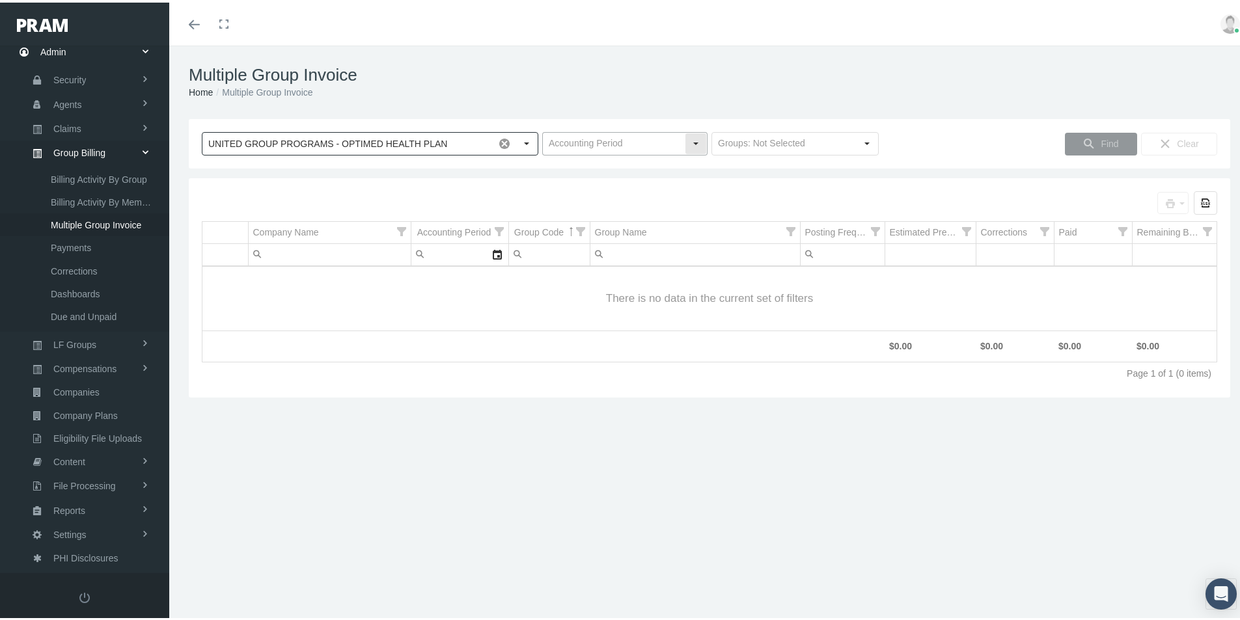
type input "UNITED GROUP PROGRAMS - OPTIMED HEALTH PLAN"
click at [568, 141] on input "text" at bounding box center [614, 141] width 142 height 22
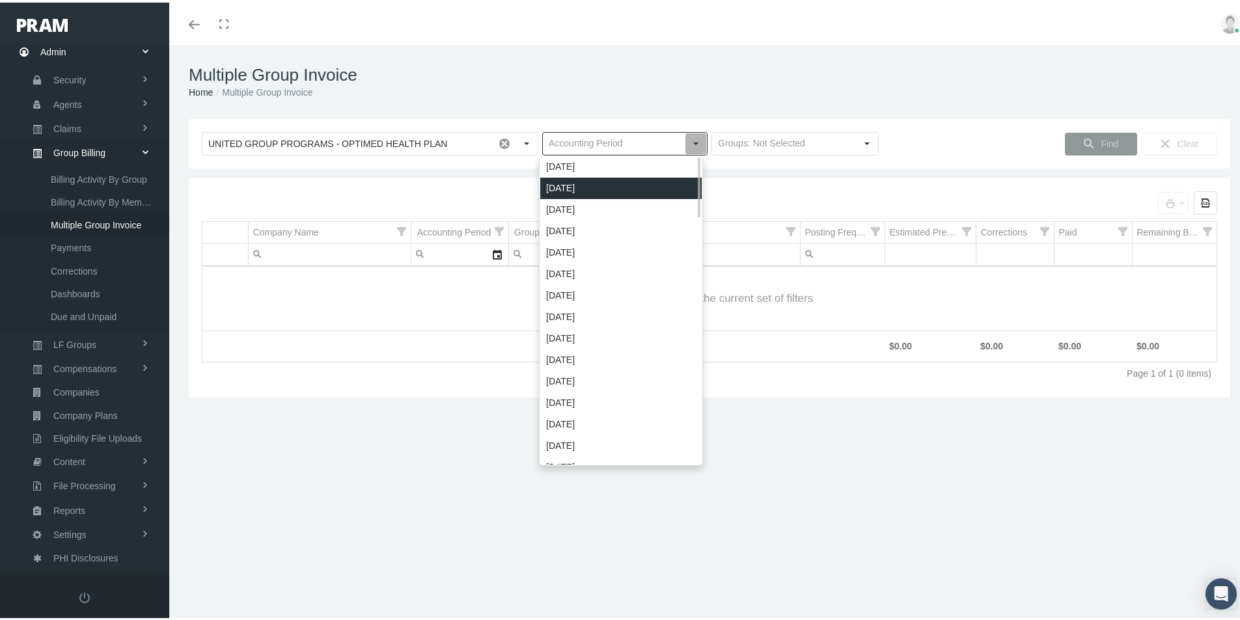
click at [564, 184] on div "October 2025" at bounding box center [620, 185] width 161 height 21
type input "October 2025"
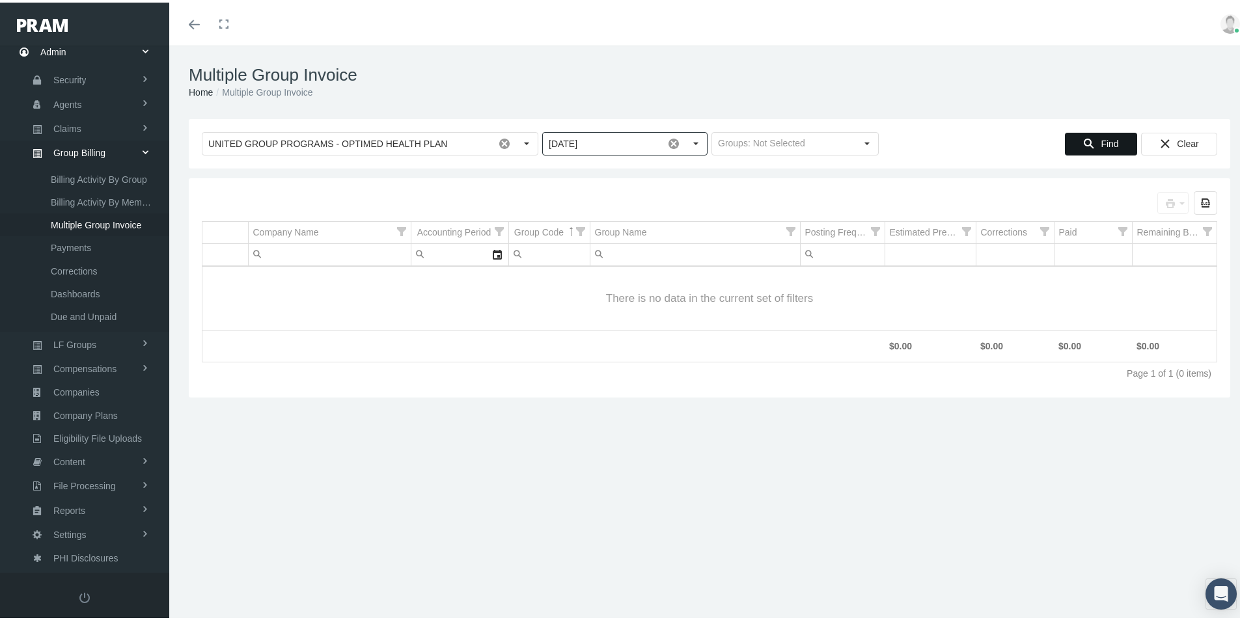
click at [1101, 137] on span "Find" at bounding box center [1110, 141] width 18 height 10
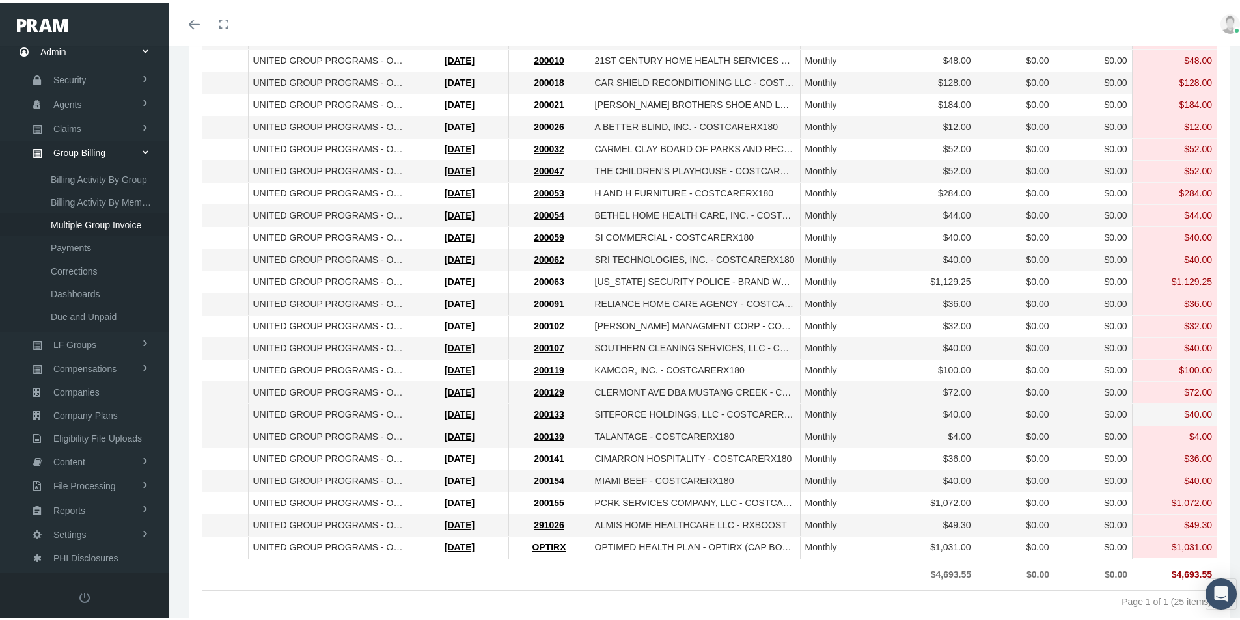
scroll to position [291, 0]
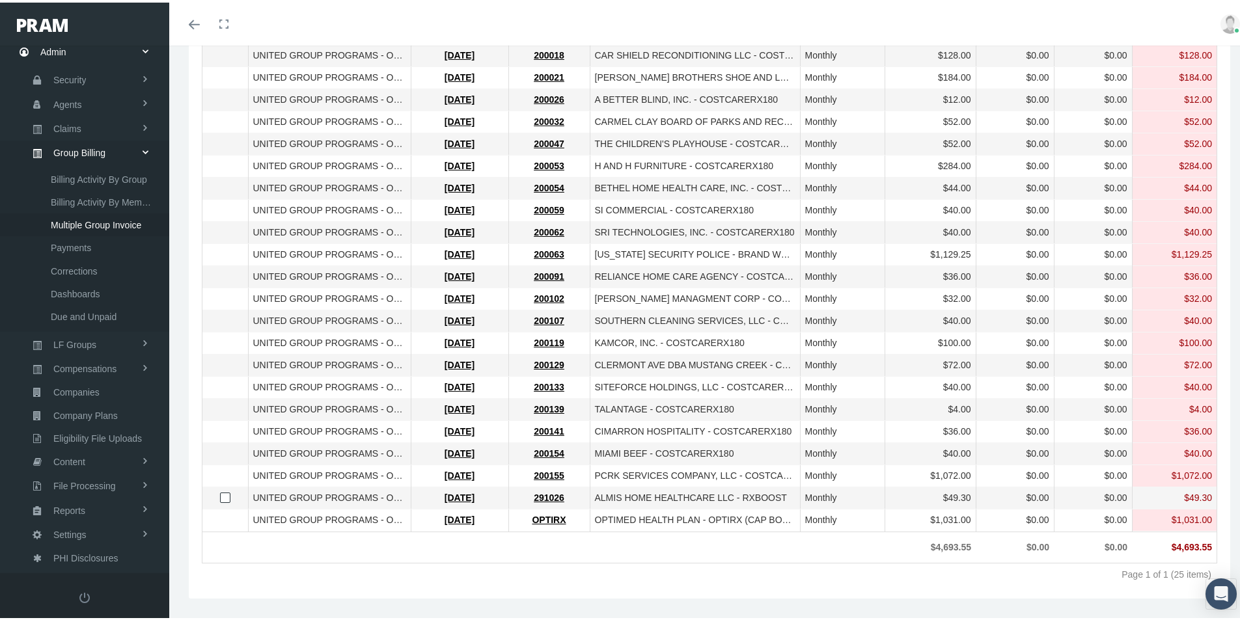
click at [222, 495] on span "Select row" at bounding box center [225, 495] width 10 height 10
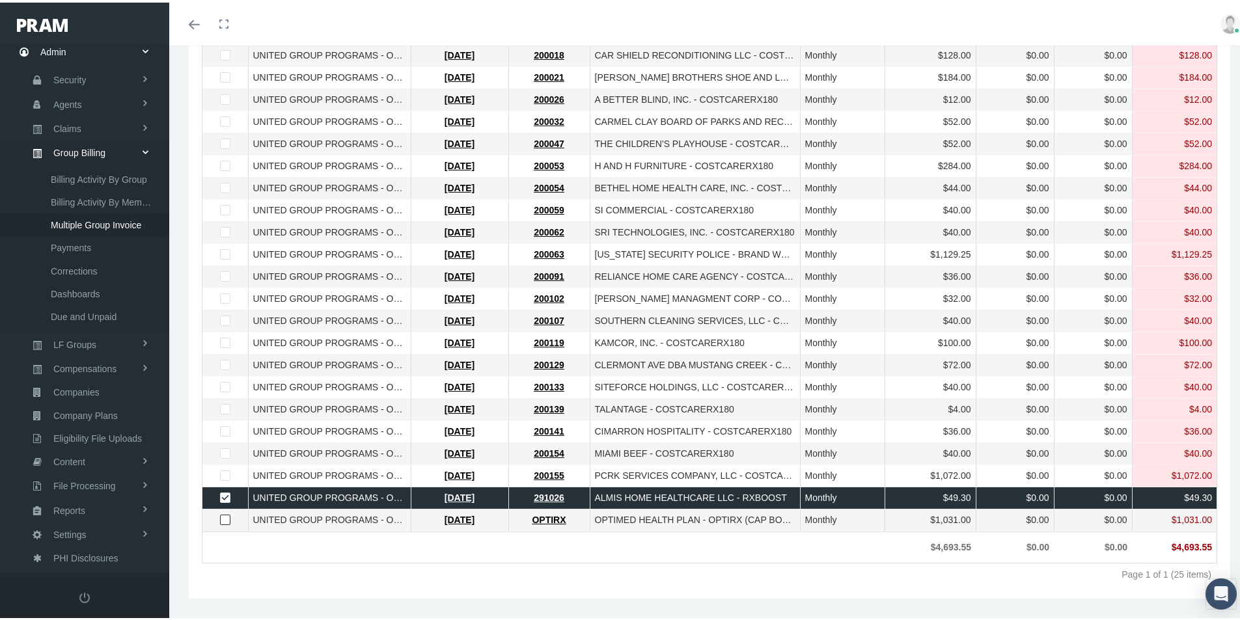
click at [224, 518] on span "Select row" at bounding box center [225, 517] width 10 height 10
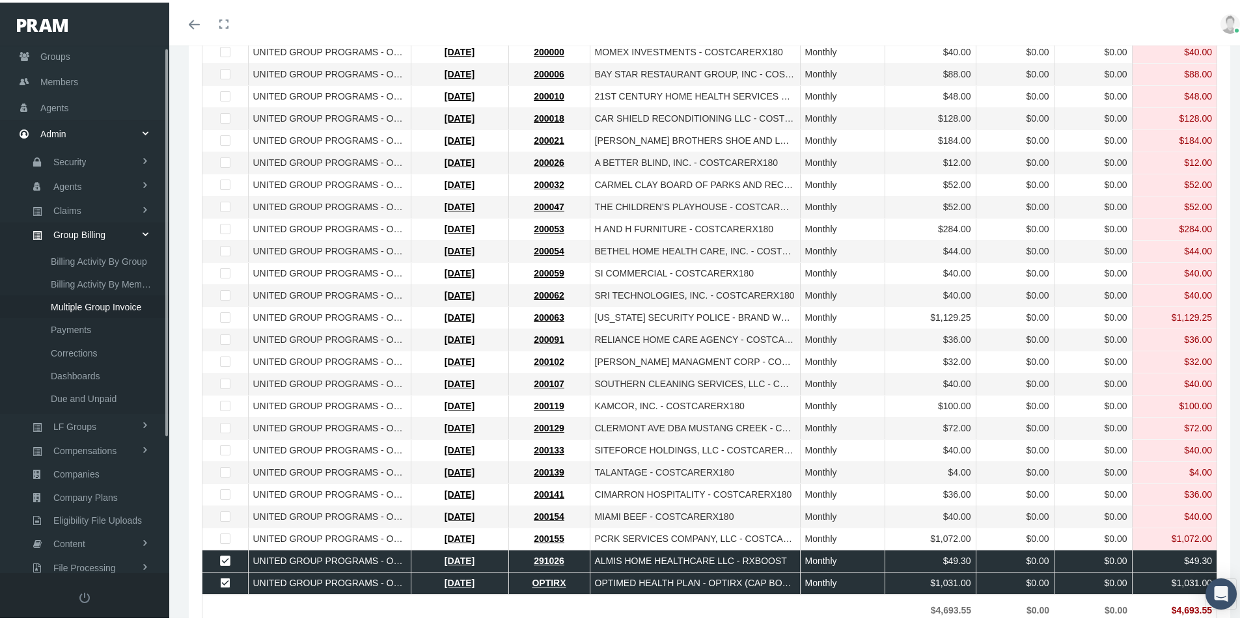
scroll to position [0, 0]
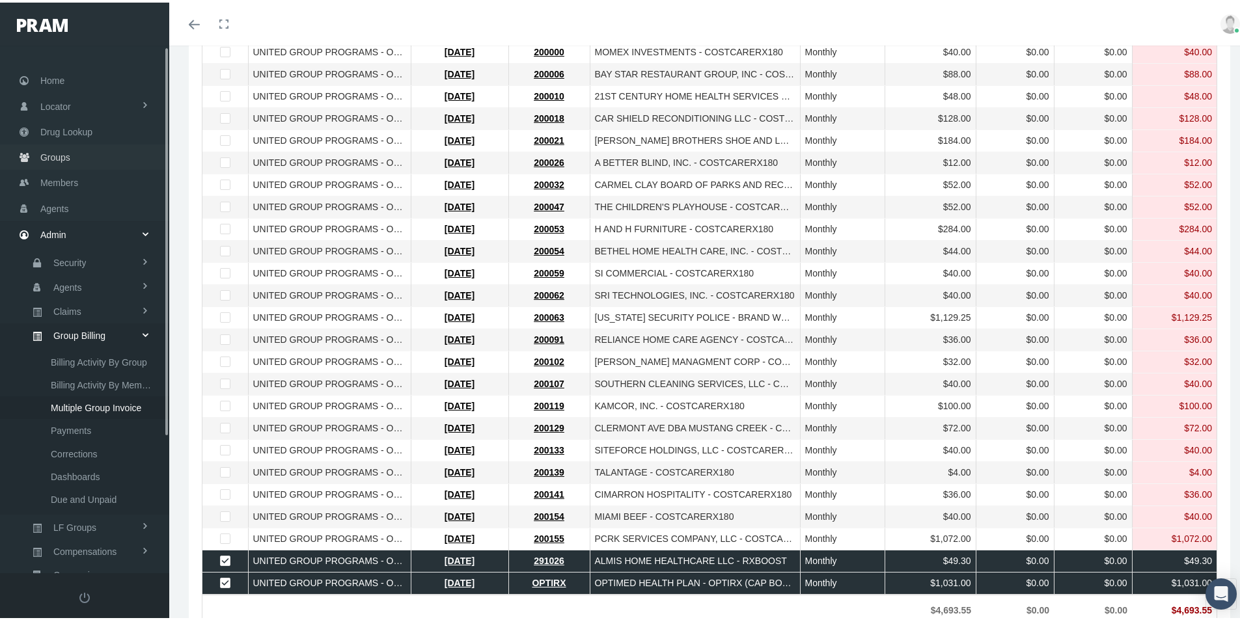
click at [46, 157] on span "Groups" at bounding box center [55, 155] width 30 height 25
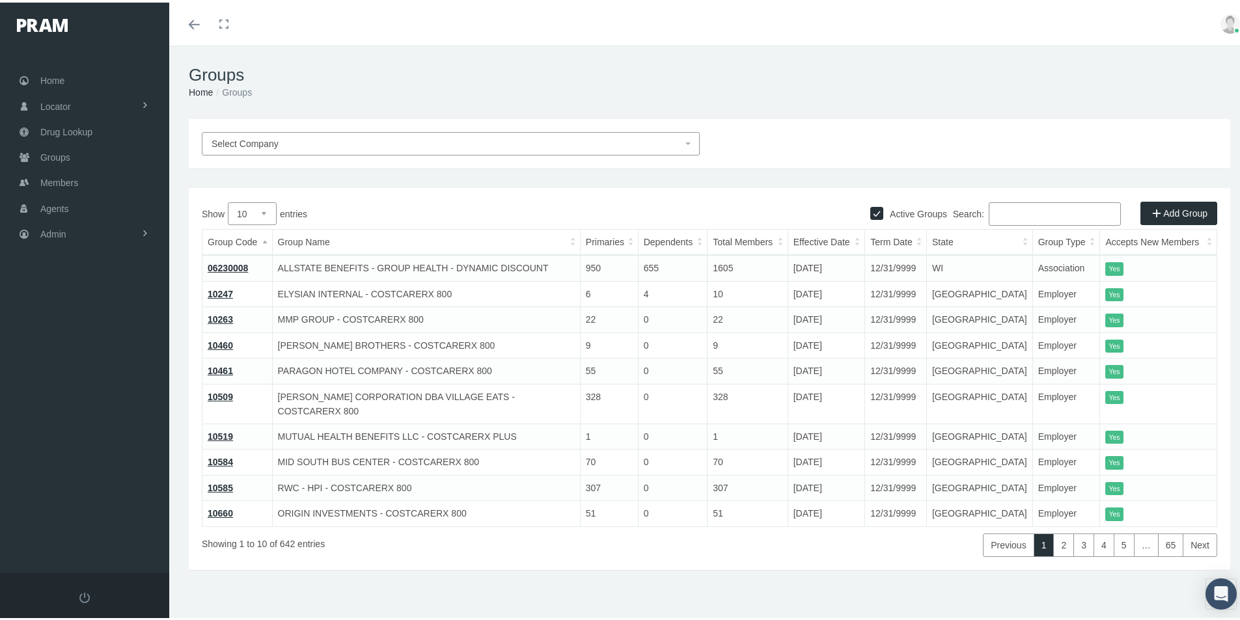
click at [260, 142] on span "Select Company" at bounding box center [245, 141] width 67 height 10
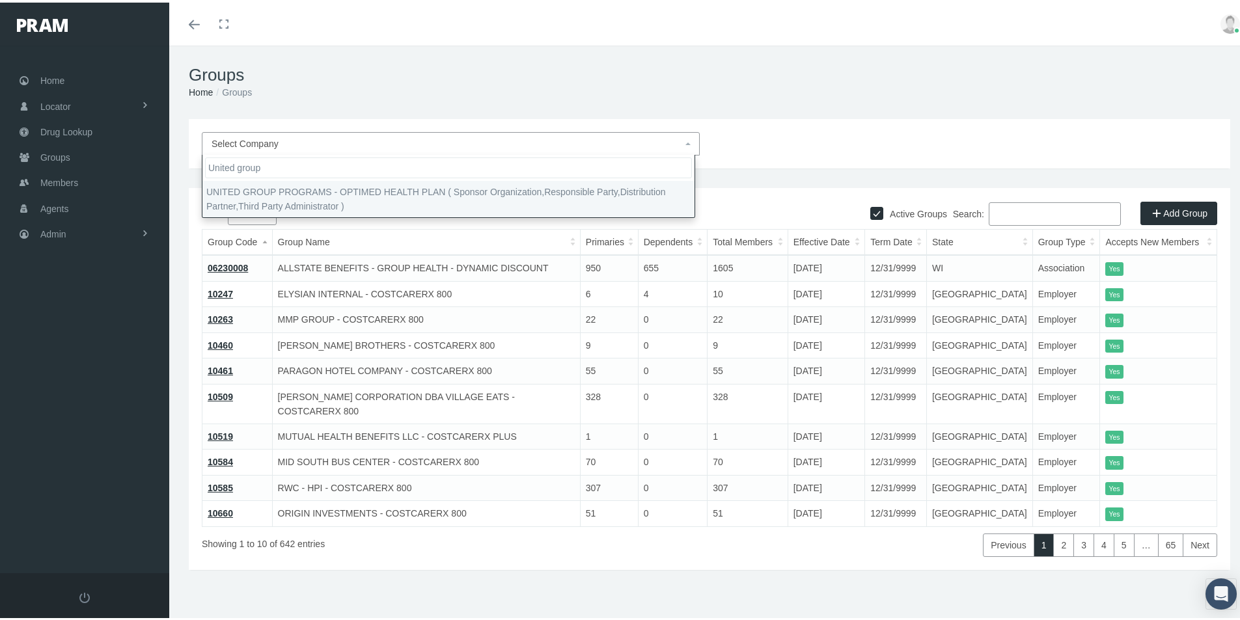
type input "United group"
drag, startPoint x: 284, startPoint y: 190, endPoint x: 646, endPoint y: 264, distance: 369.9
select select "4875"
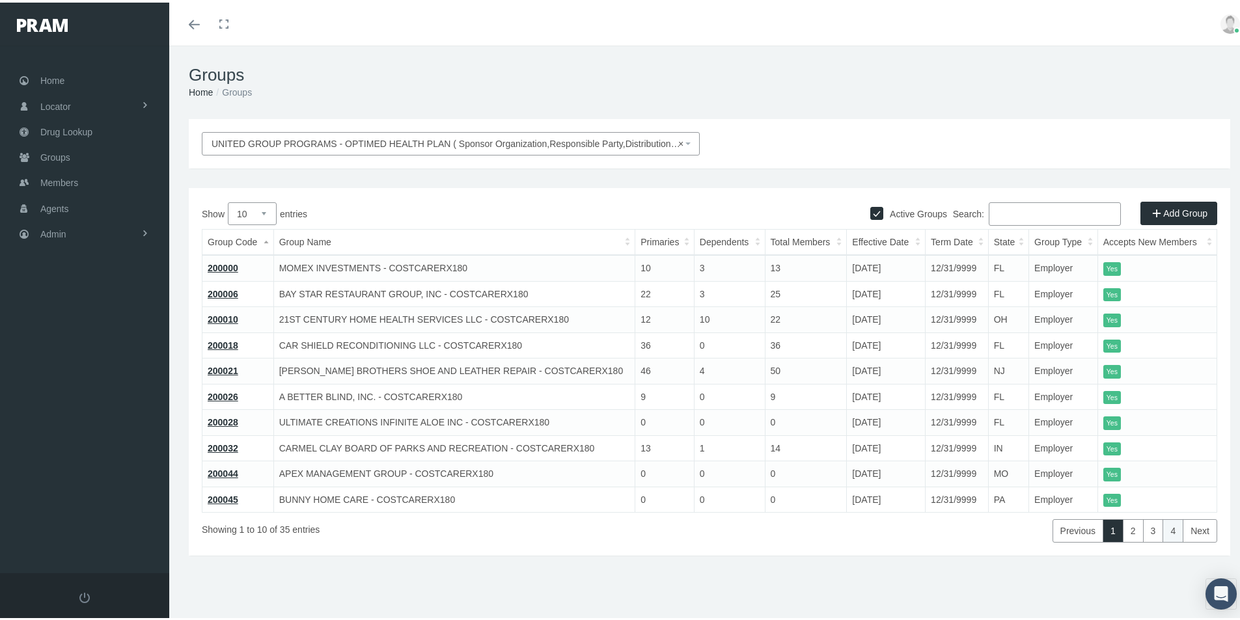
click at [1164, 533] on link "4" at bounding box center [1172, 528] width 21 height 23
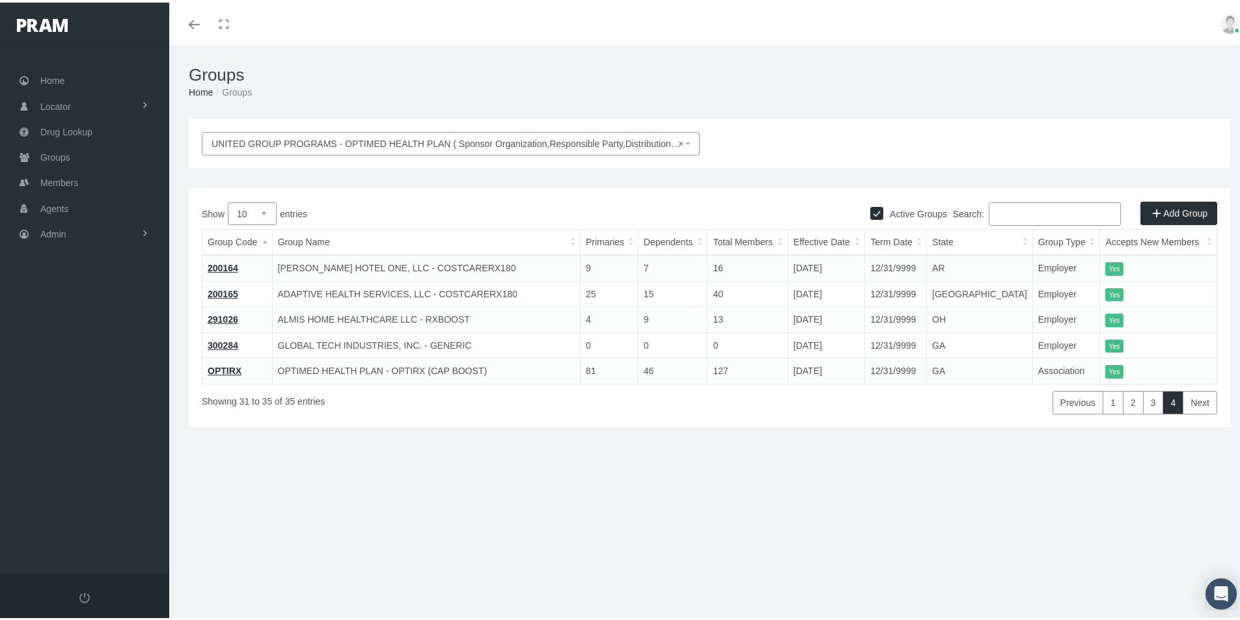
click at [229, 342] on link "300284" at bounding box center [223, 343] width 31 height 10
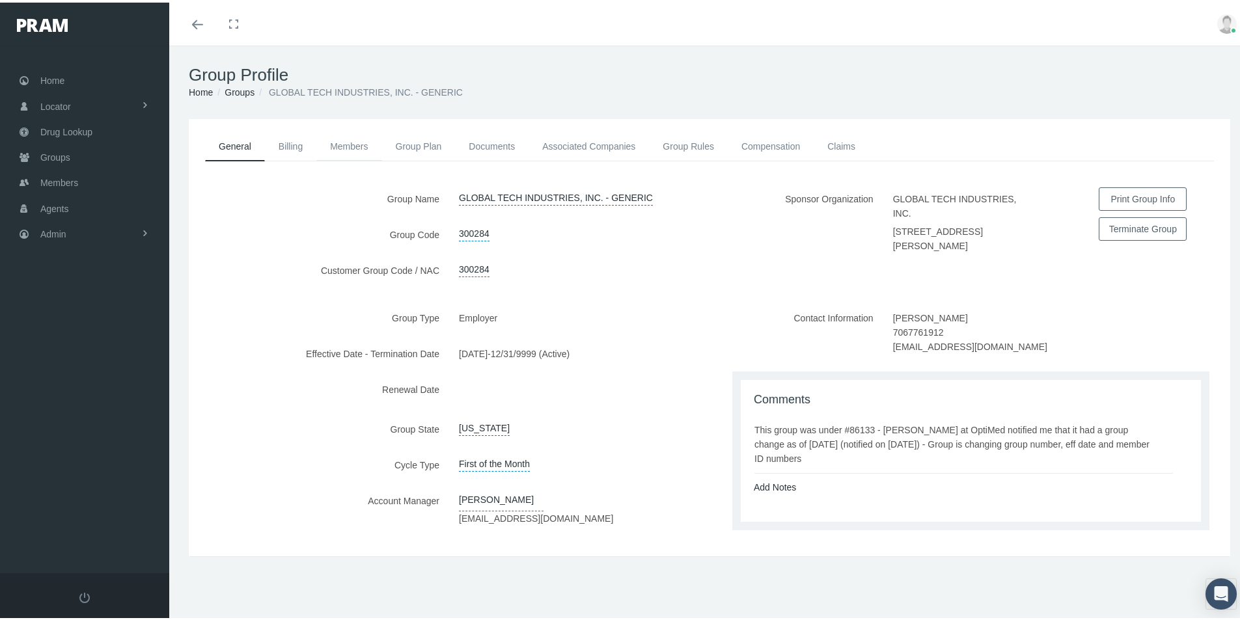
click at [350, 143] on link "Members" at bounding box center [348, 144] width 65 height 29
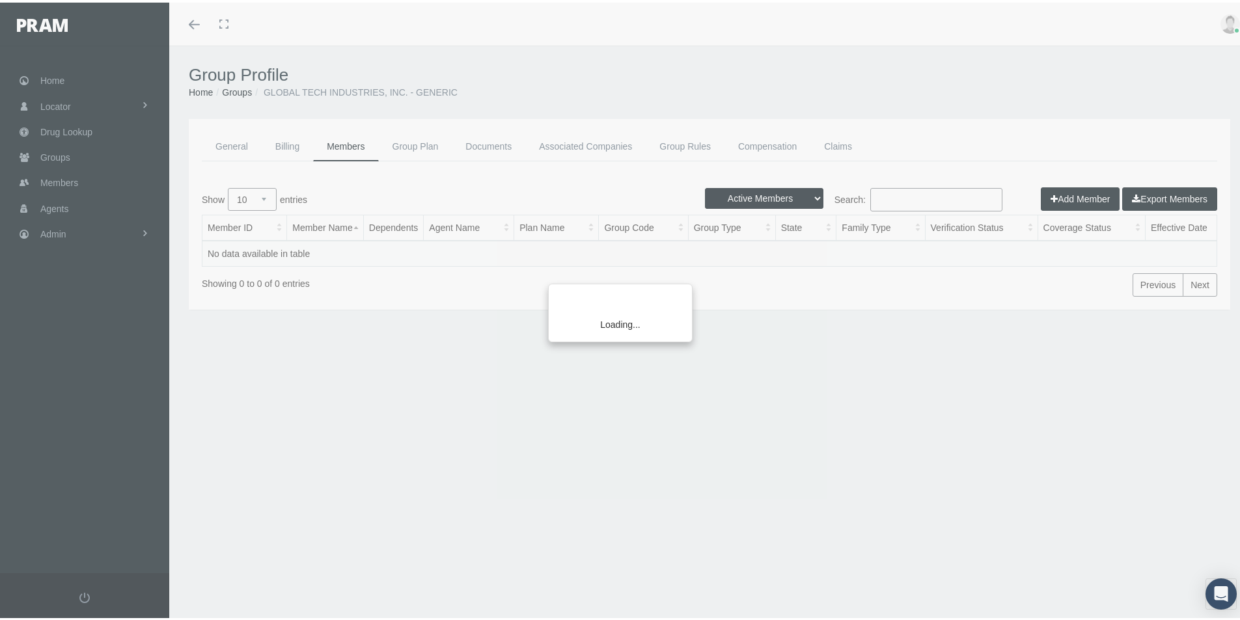
click at [804, 195] on div "Loading..." at bounding box center [620, 310] width 1240 height 620
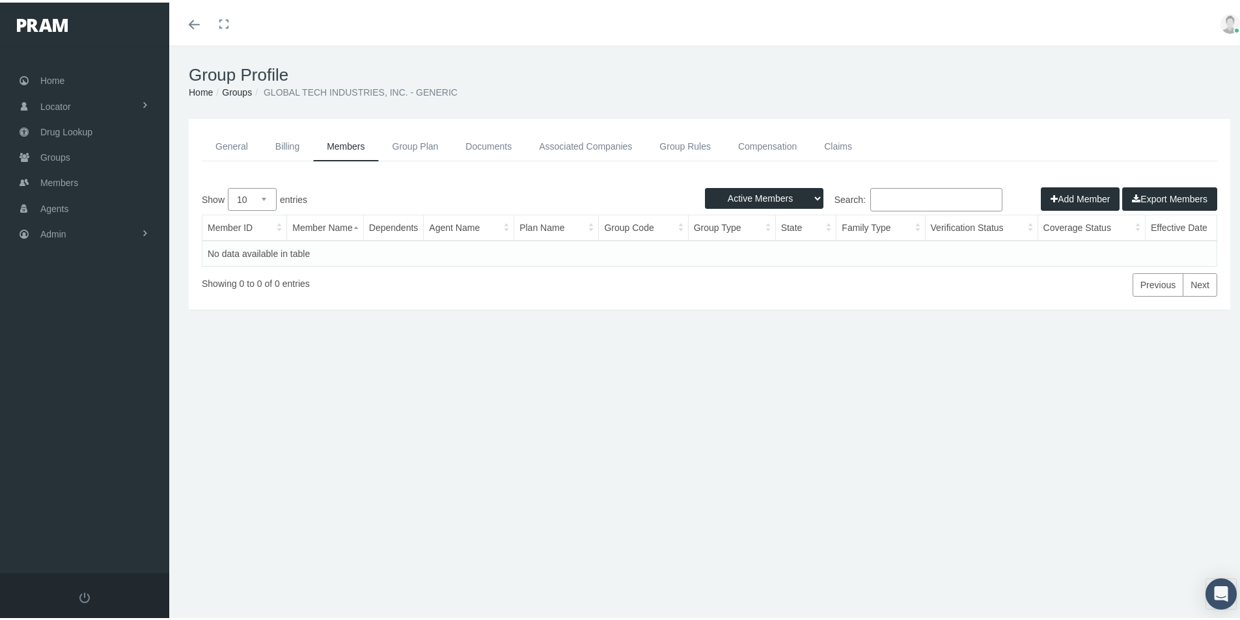
click at [804, 196] on select "Active Members Terminated Members Active & Terminated" at bounding box center [764, 195] width 118 height 21
select select "2"
click at [705, 185] on select "Active Members Terminated Members Active & Terminated" at bounding box center [764, 195] width 118 height 21
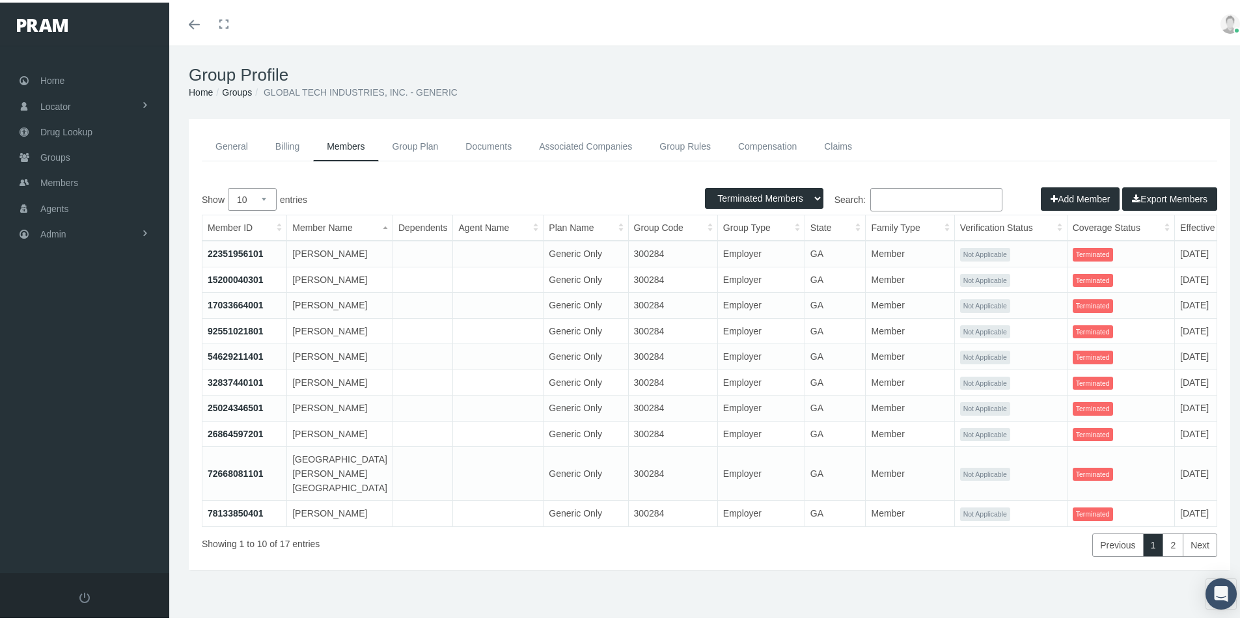
click at [227, 146] on link "General" at bounding box center [232, 144] width 60 height 29
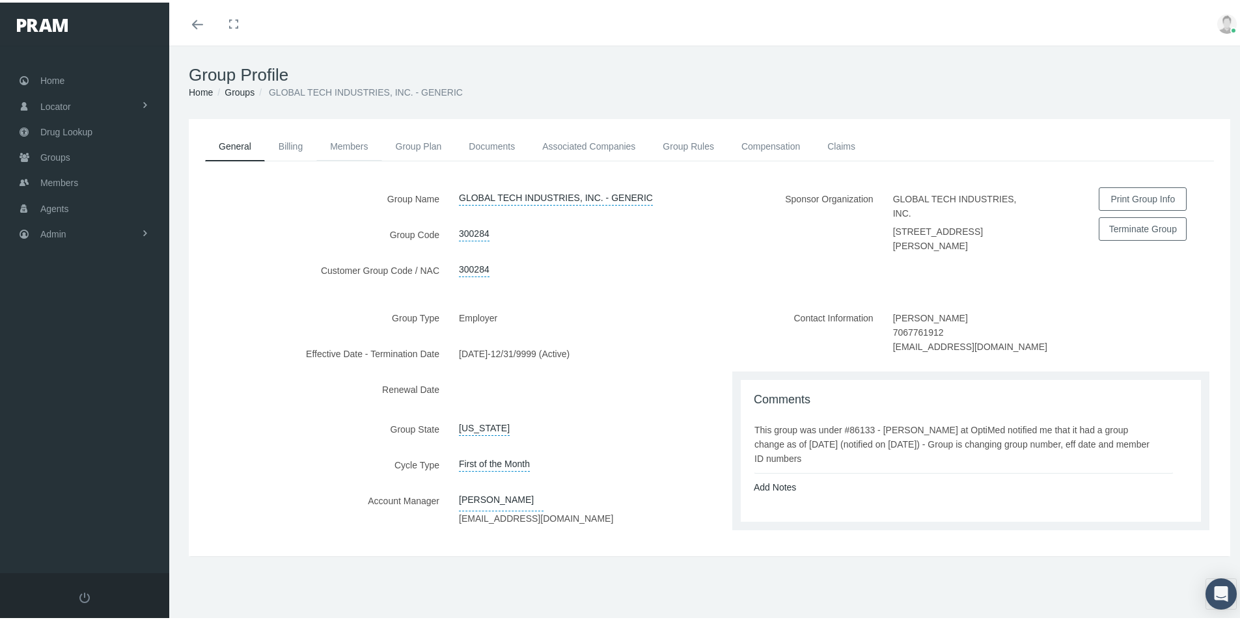
click at [355, 141] on link "Members" at bounding box center [348, 144] width 65 height 29
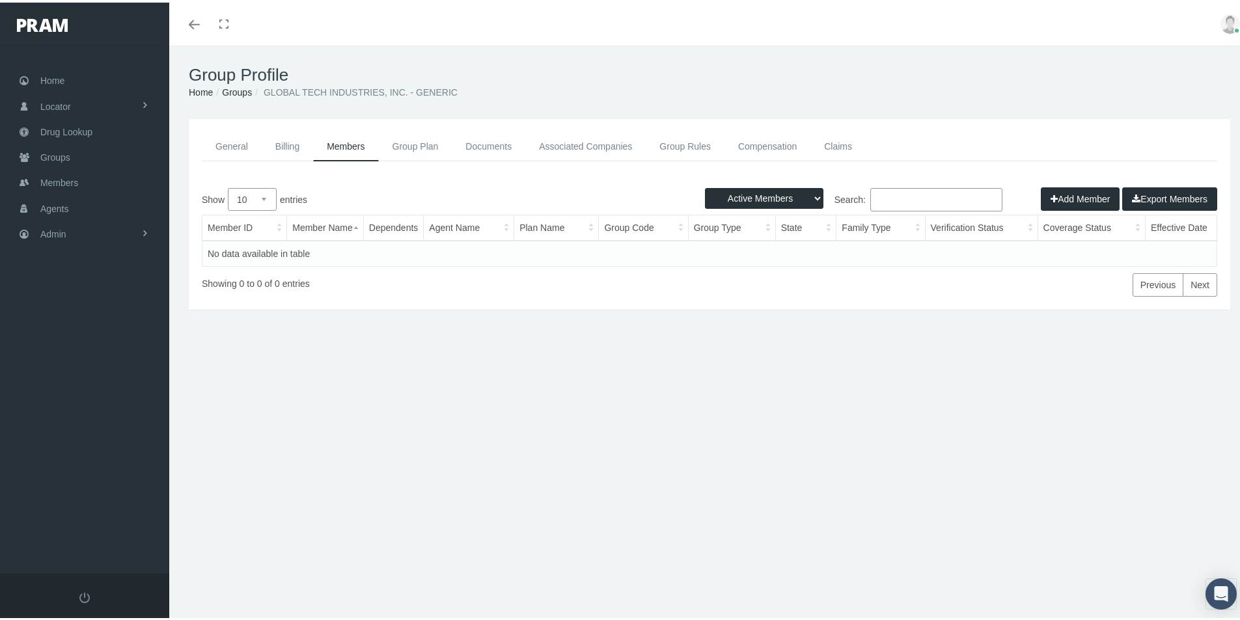
click at [807, 193] on select "Active Members Terminated Members Active & Terminated" at bounding box center [764, 195] width 118 height 21
select select "3"
click at [705, 185] on select "Active Members Terminated Members Active & Terminated" at bounding box center [764, 195] width 118 height 21
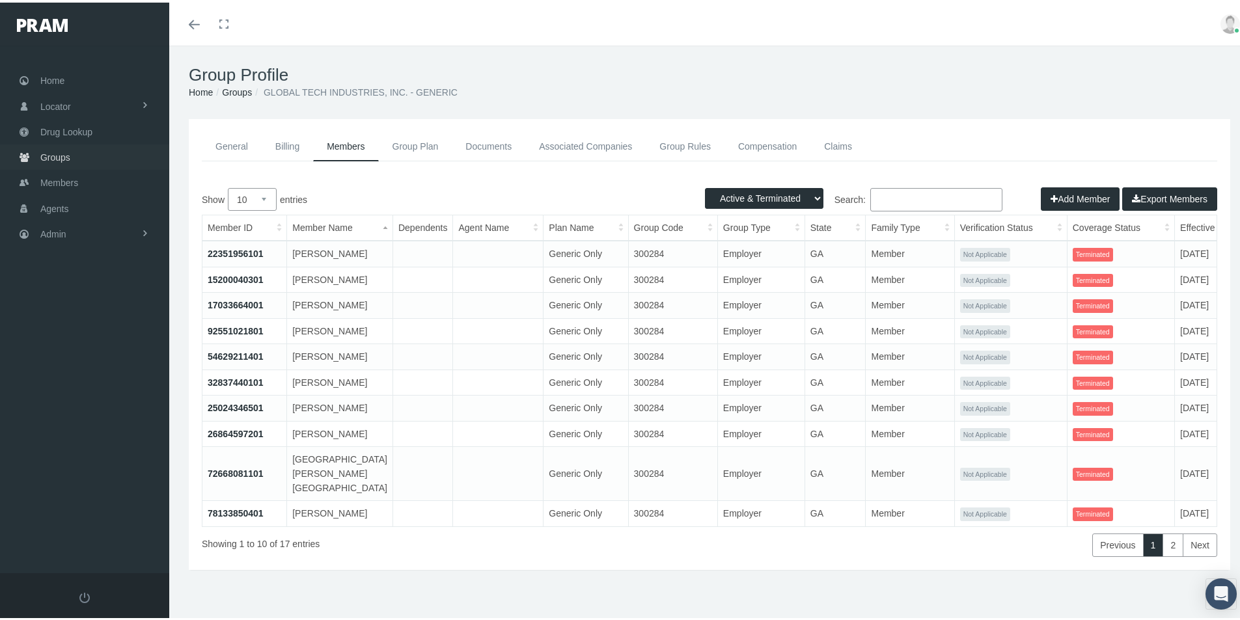
click at [53, 156] on span "Groups" at bounding box center [55, 155] width 30 height 25
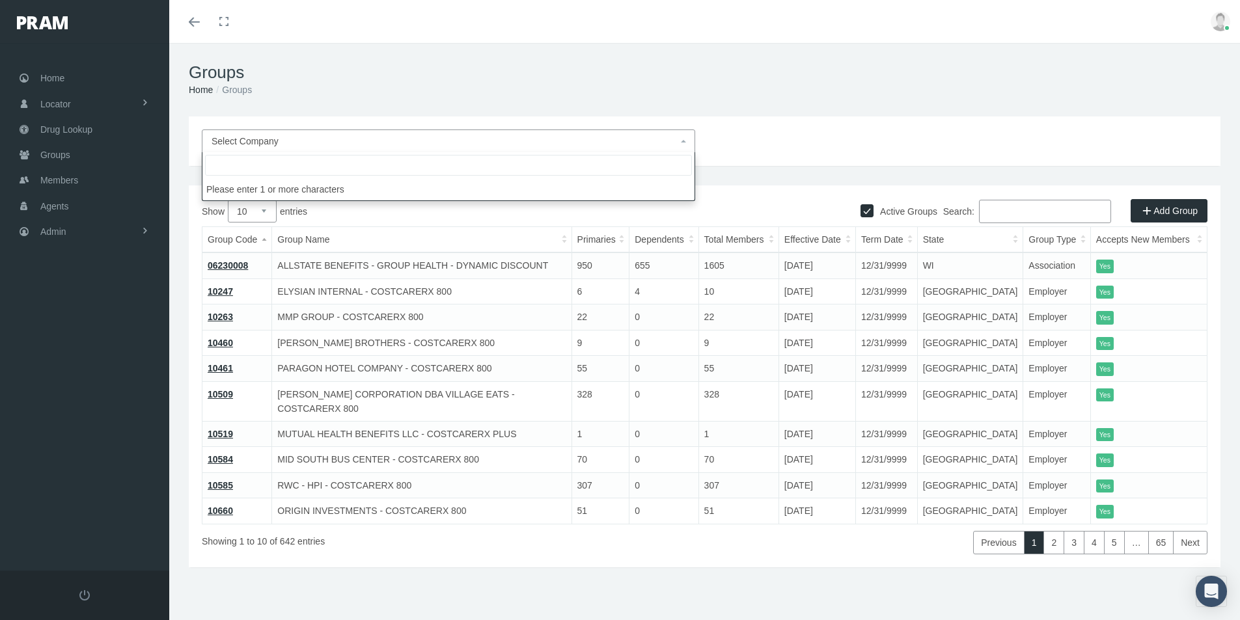
click at [249, 144] on span "Select Company" at bounding box center [245, 141] width 67 height 10
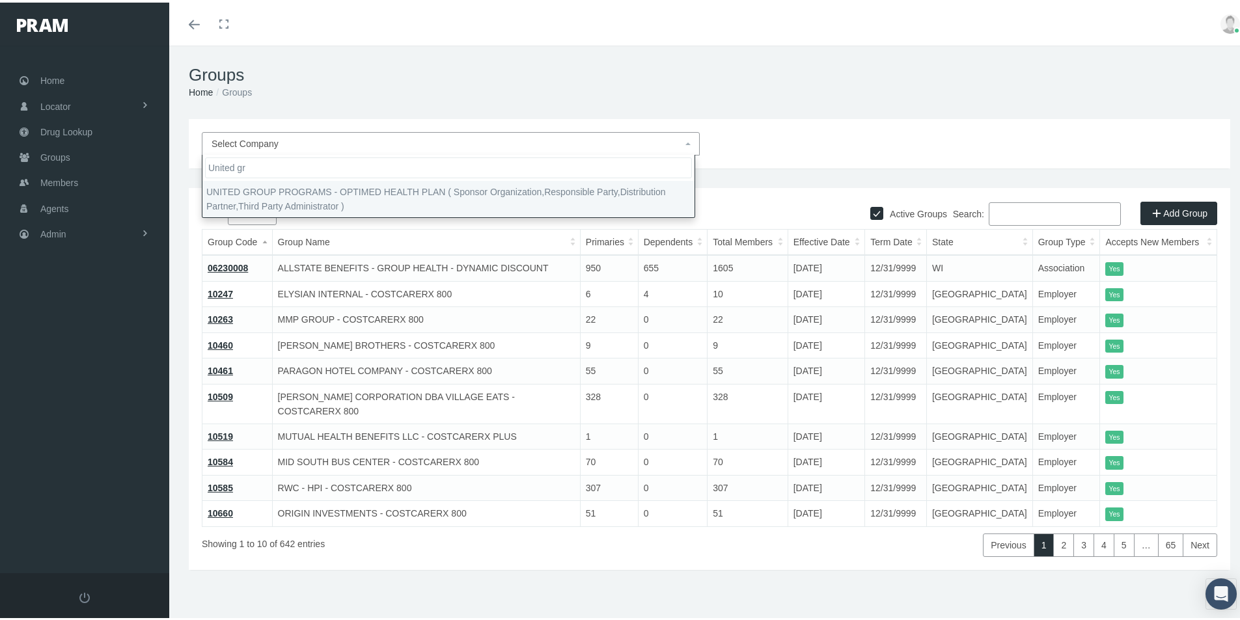
type input "United gr"
select select "4875"
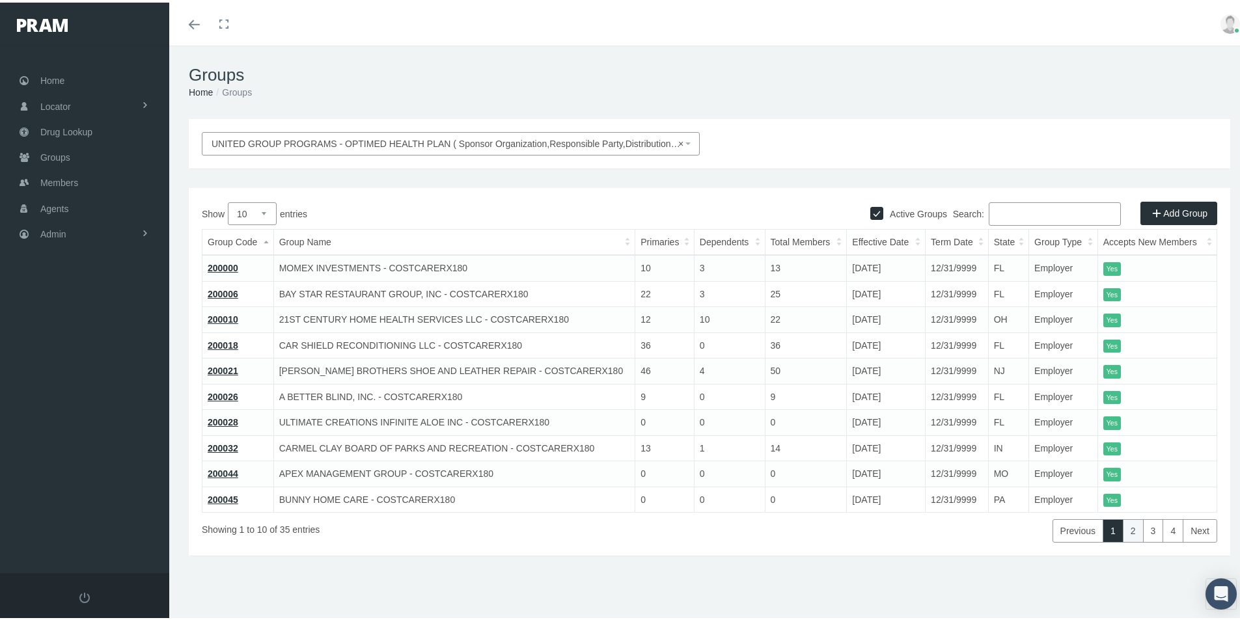
click at [1125, 530] on link "2" at bounding box center [1133, 528] width 21 height 23
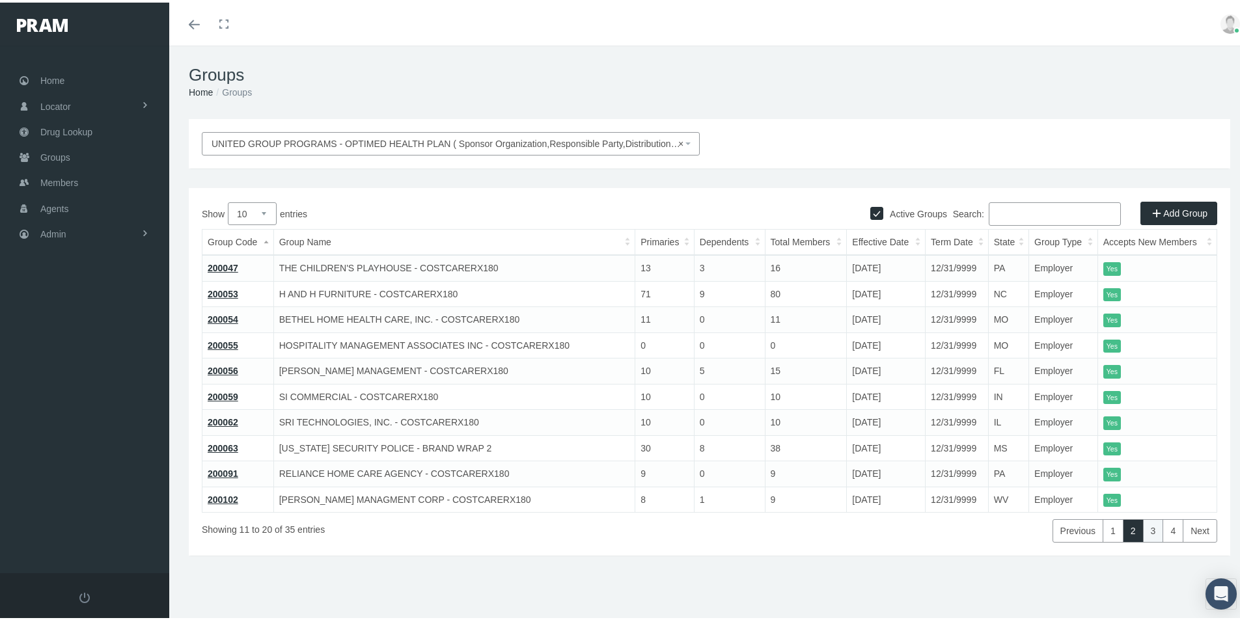
click at [1143, 528] on link "3" at bounding box center [1153, 528] width 21 height 23
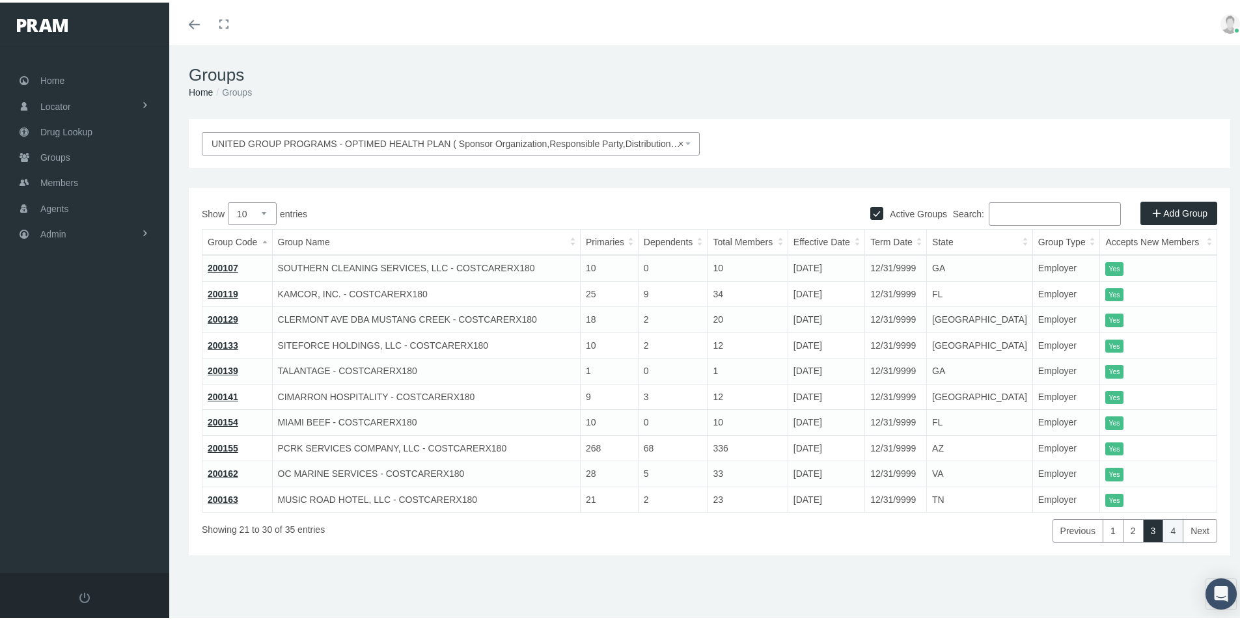
click at [1164, 529] on link "4" at bounding box center [1172, 528] width 21 height 23
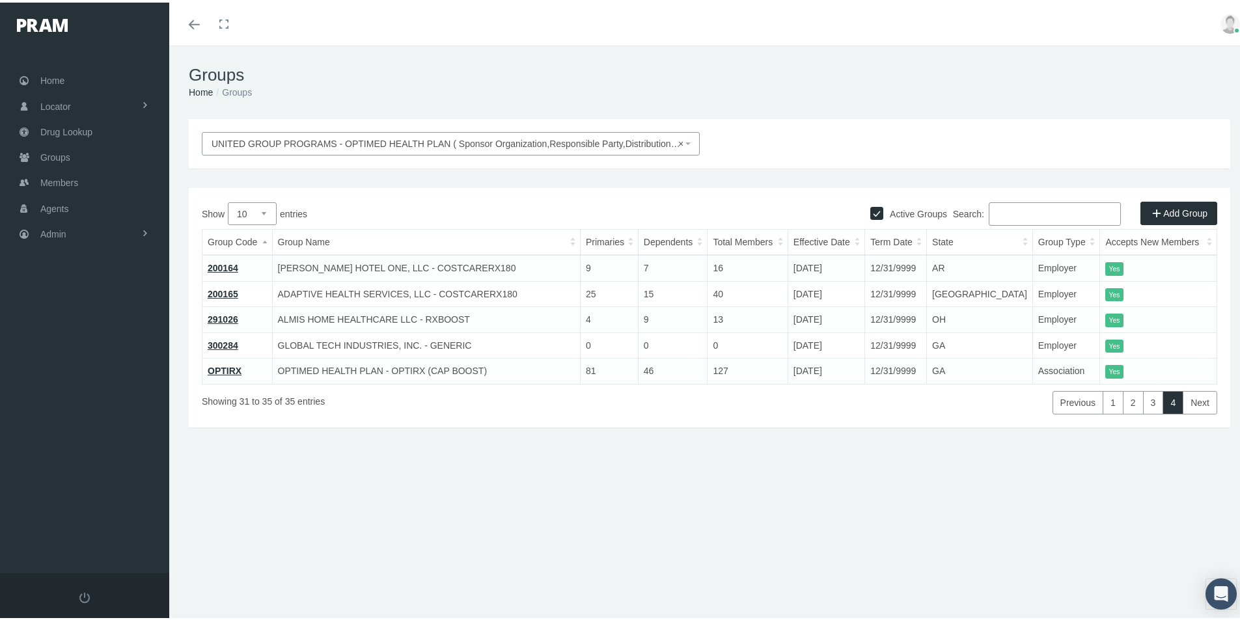
click at [570, 529] on div "Groups Home Groups UNITED GROUP PROGRAMS - OPTIMED HEALTH PLAN ( Sponsor Organi…" at bounding box center [709, 339] width 1080 height 592
